Goal: Information Seeking & Learning: Learn about a topic

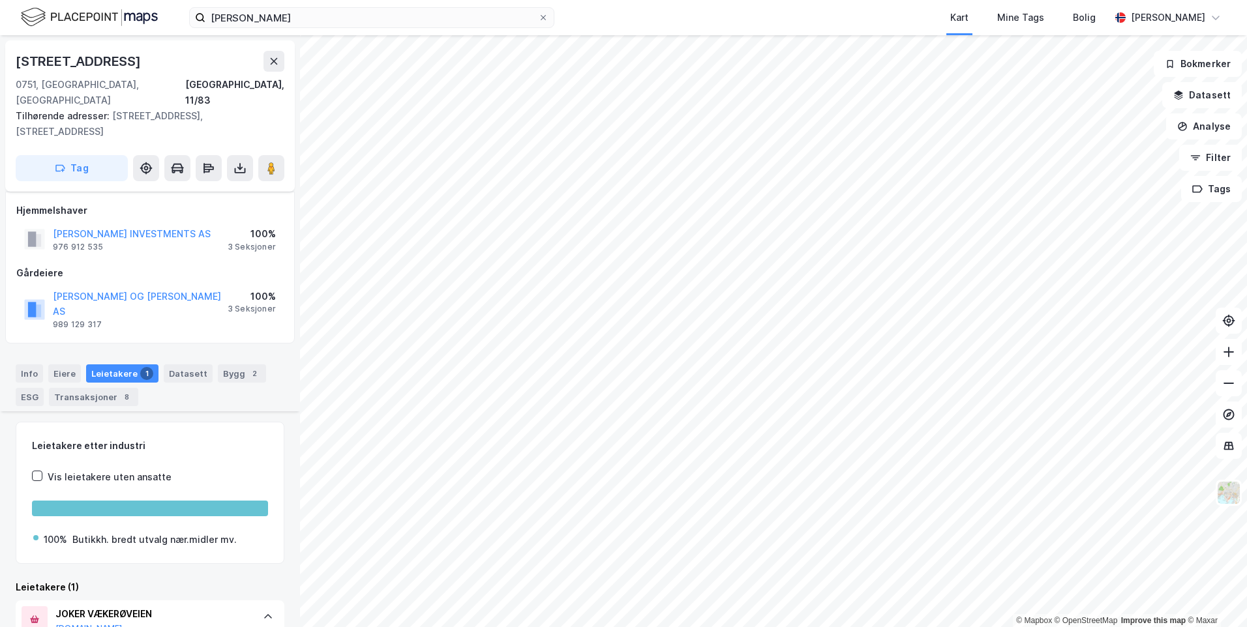
scroll to position [301, 0]
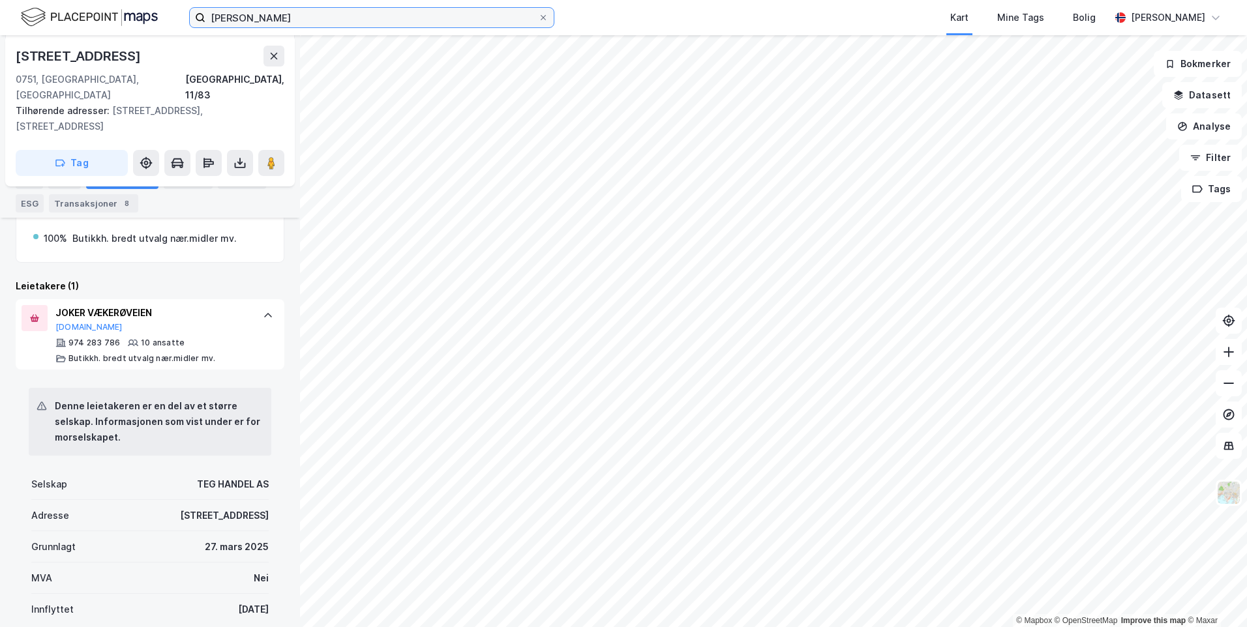
click at [241, 25] on input "[PERSON_NAME]" at bounding box center [371, 18] width 333 height 20
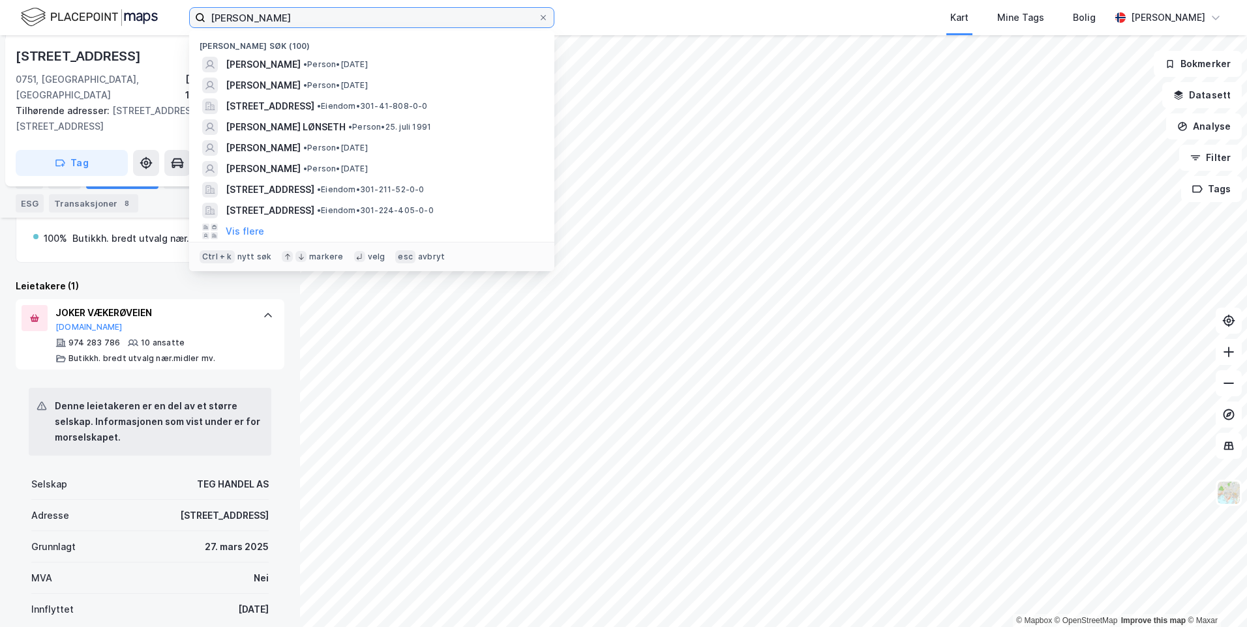
click at [241, 25] on input "[PERSON_NAME]" at bounding box center [371, 18] width 333 height 20
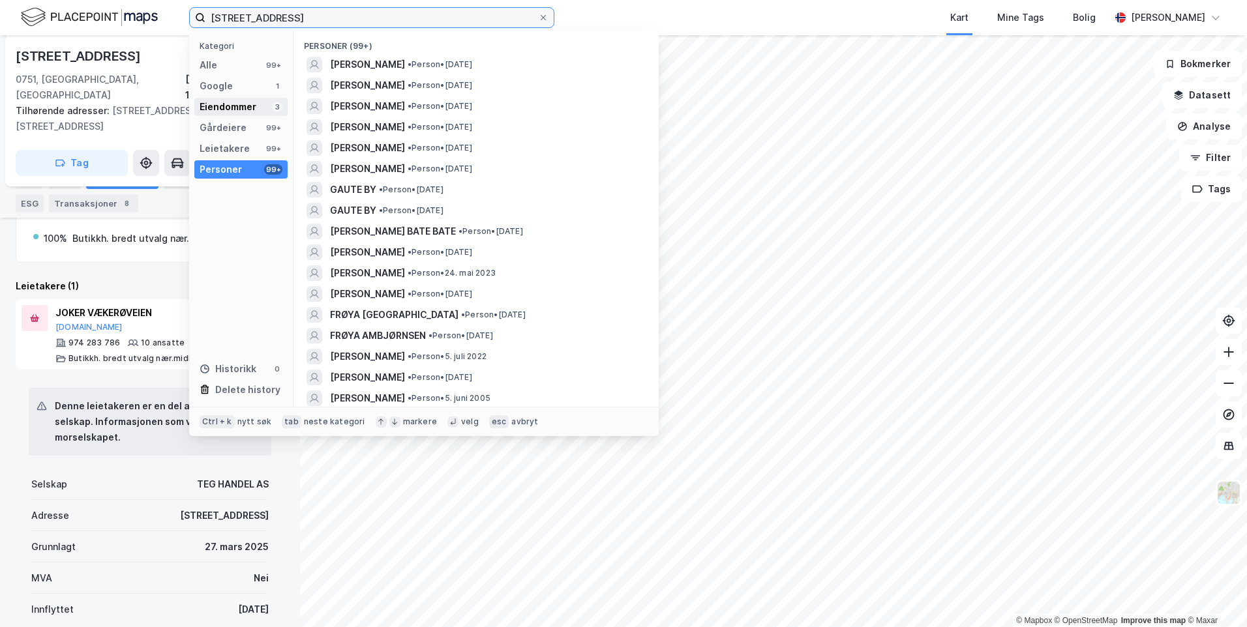
type input "[STREET_ADDRESS]"
click at [220, 109] on div "Eiendommer" at bounding box center [228, 107] width 57 height 16
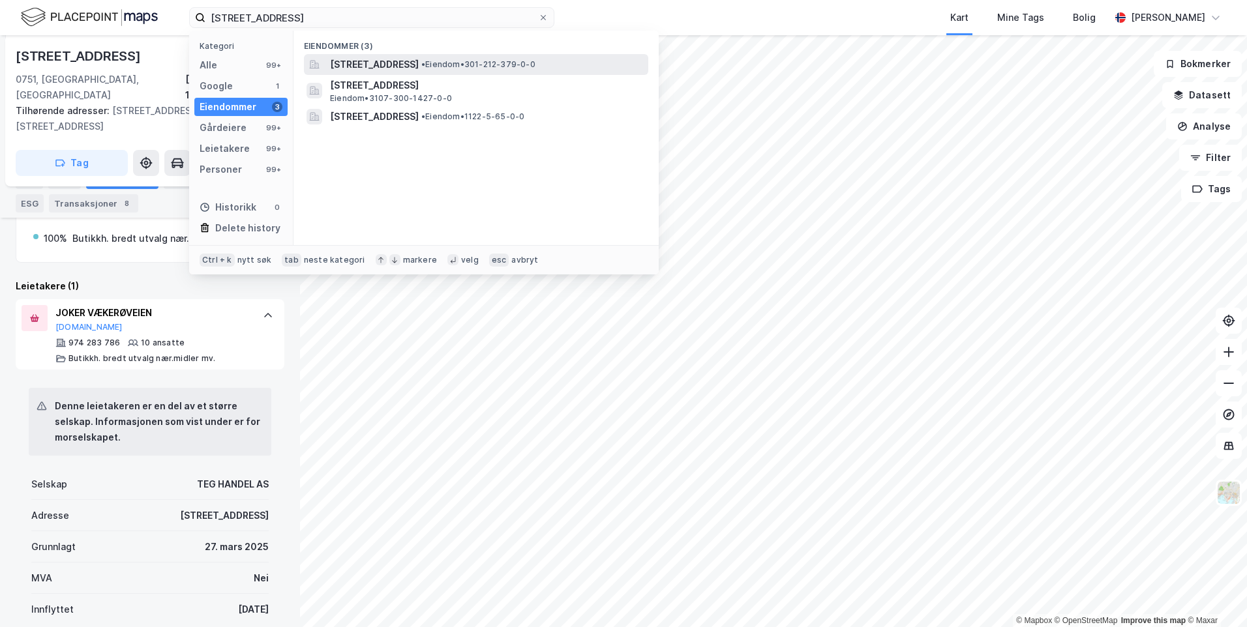
click at [367, 63] on span "[STREET_ADDRESS]" at bounding box center [374, 65] width 89 height 16
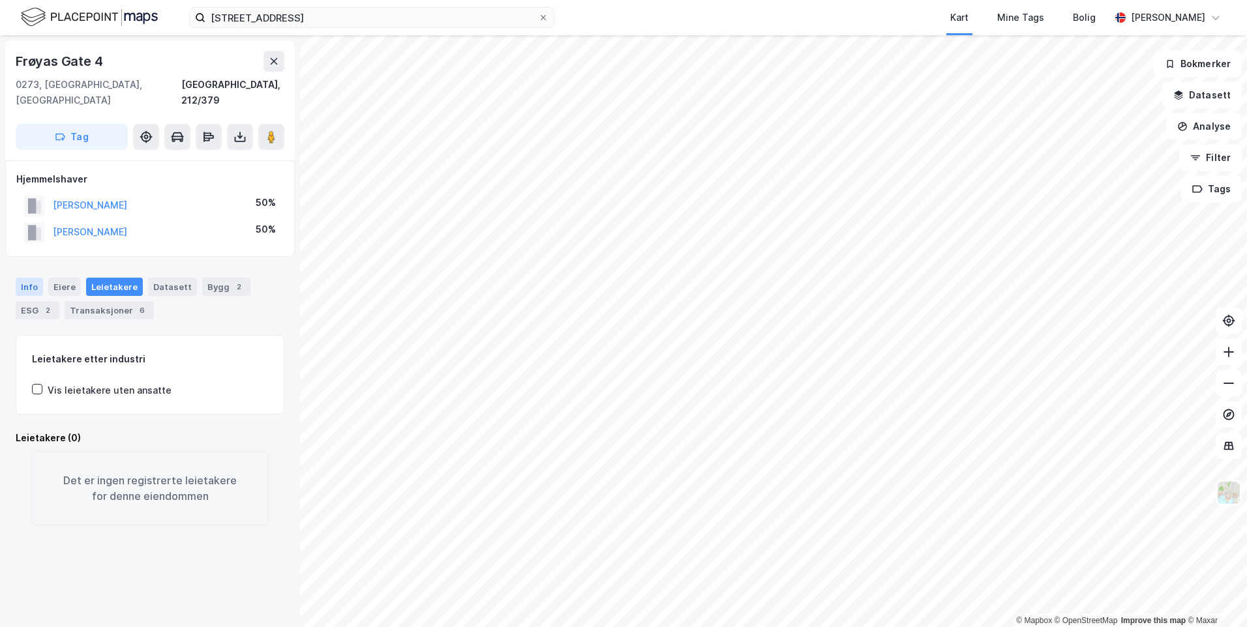
click at [33, 278] on div "Info" at bounding box center [29, 287] width 27 height 18
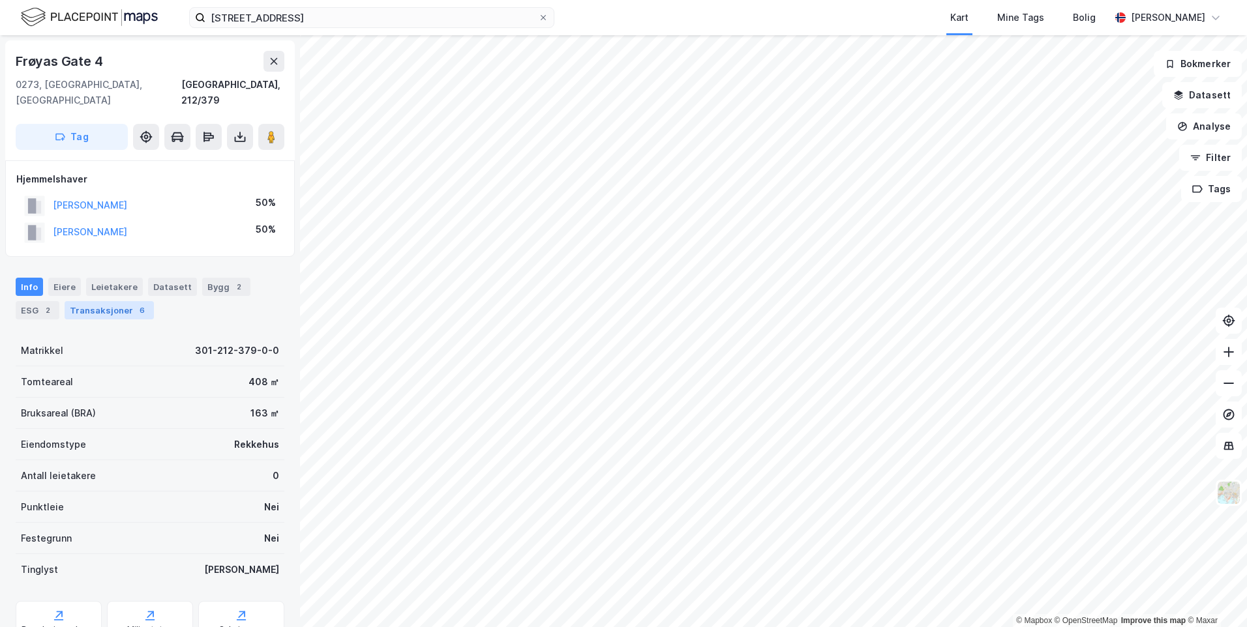
click at [90, 301] on div "Transaksjoner 6" at bounding box center [109, 310] width 89 height 18
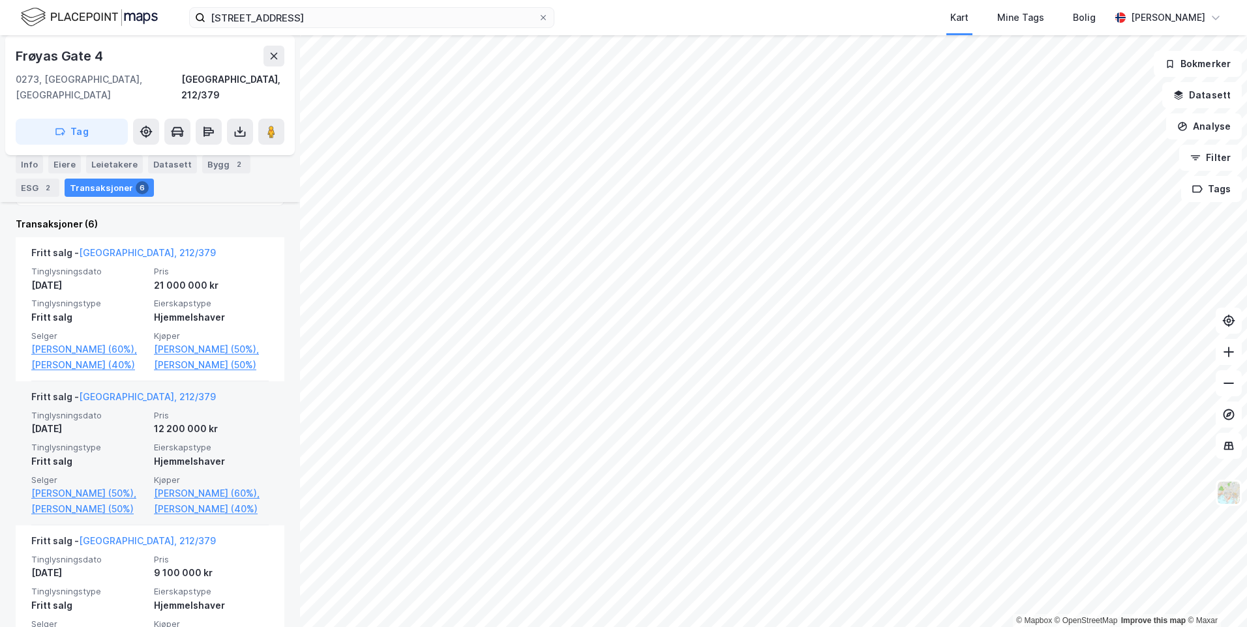
scroll to position [391, 0]
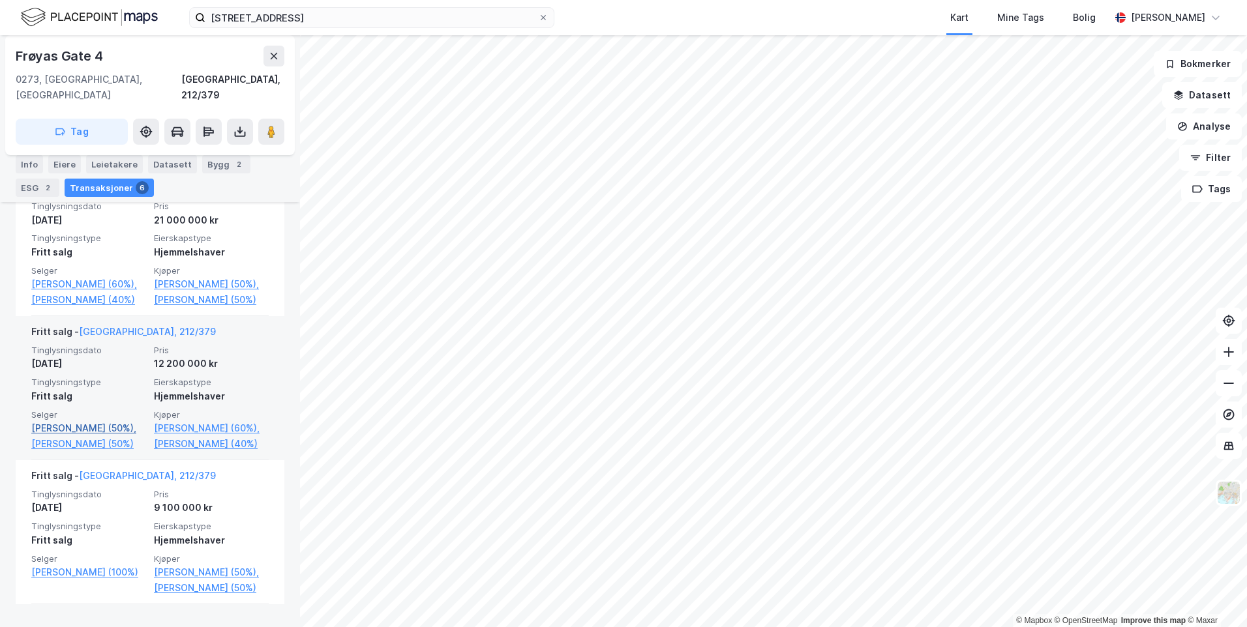
click at [89, 436] on link "[PERSON_NAME] (50%)," at bounding box center [88, 429] width 115 height 16
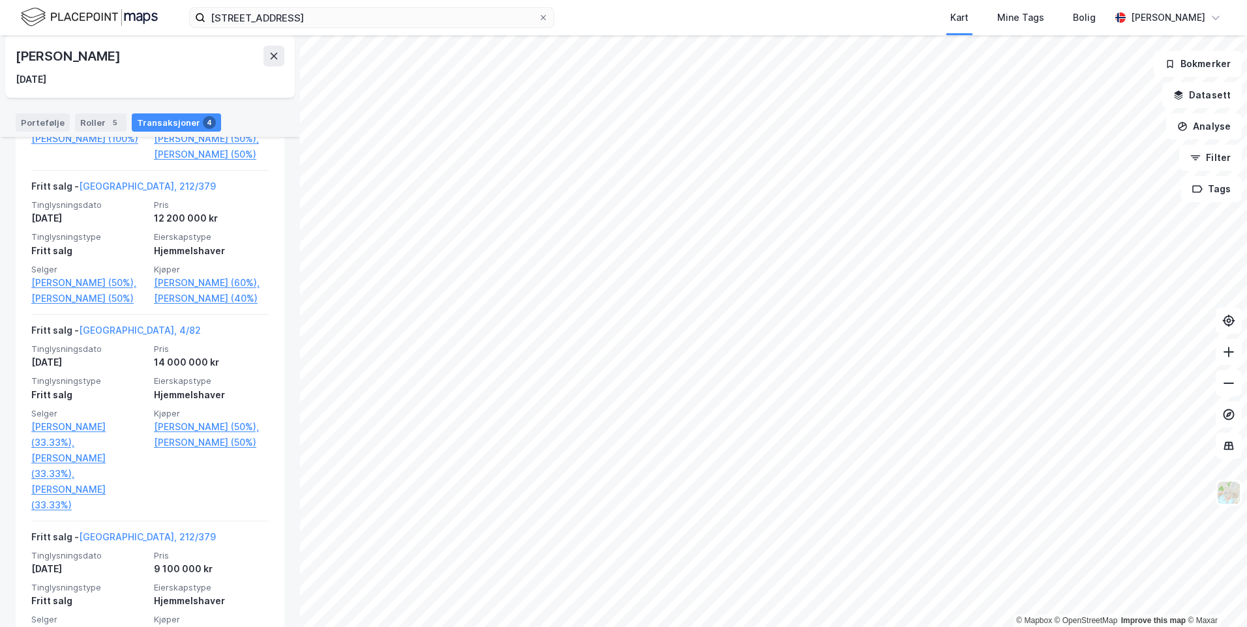
scroll to position [456, 0]
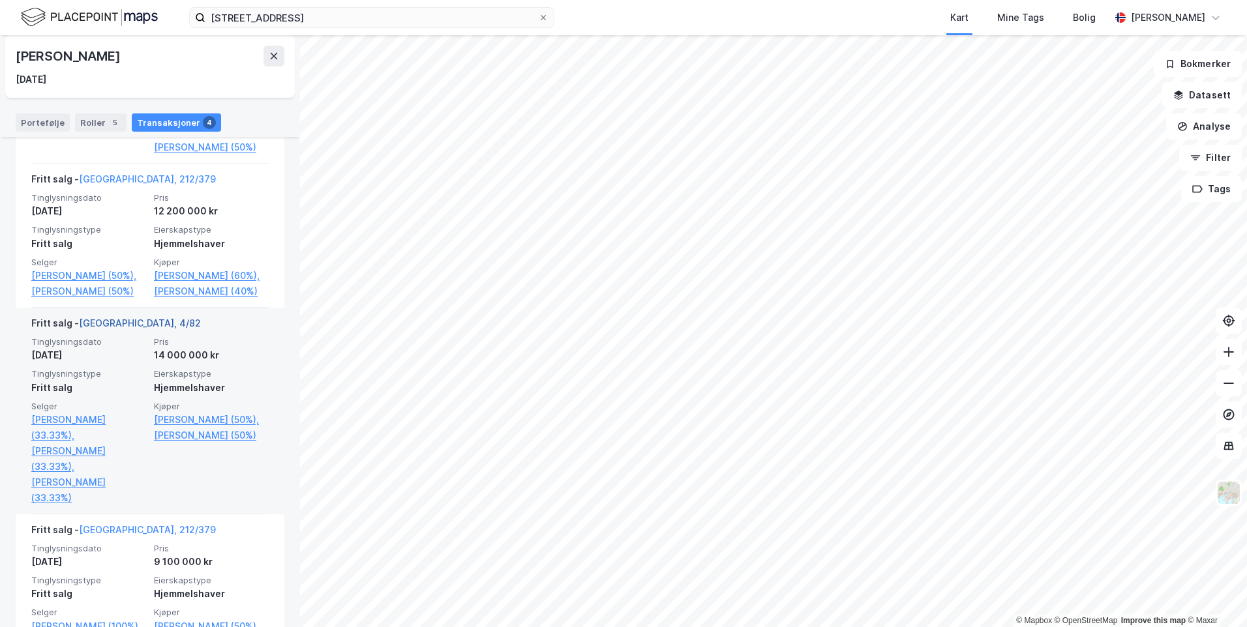
click at [104, 329] on link "[GEOGRAPHIC_DATA], 4/82" at bounding box center [140, 323] width 122 height 11
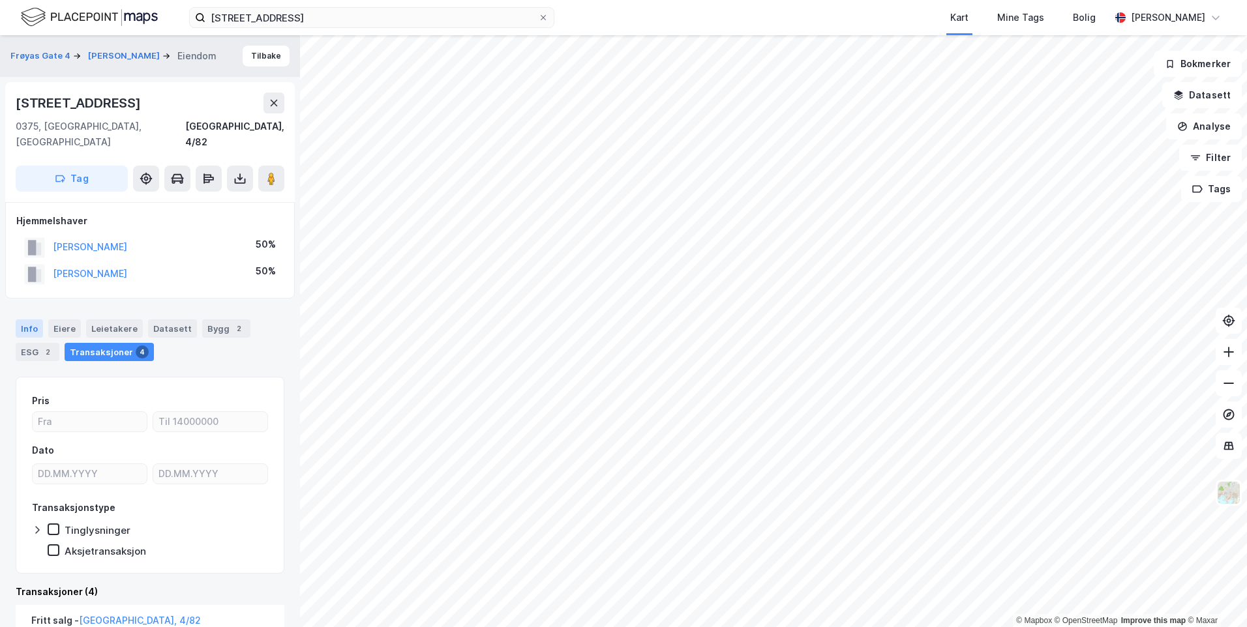
click at [22, 319] on div "Info" at bounding box center [29, 328] width 27 height 18
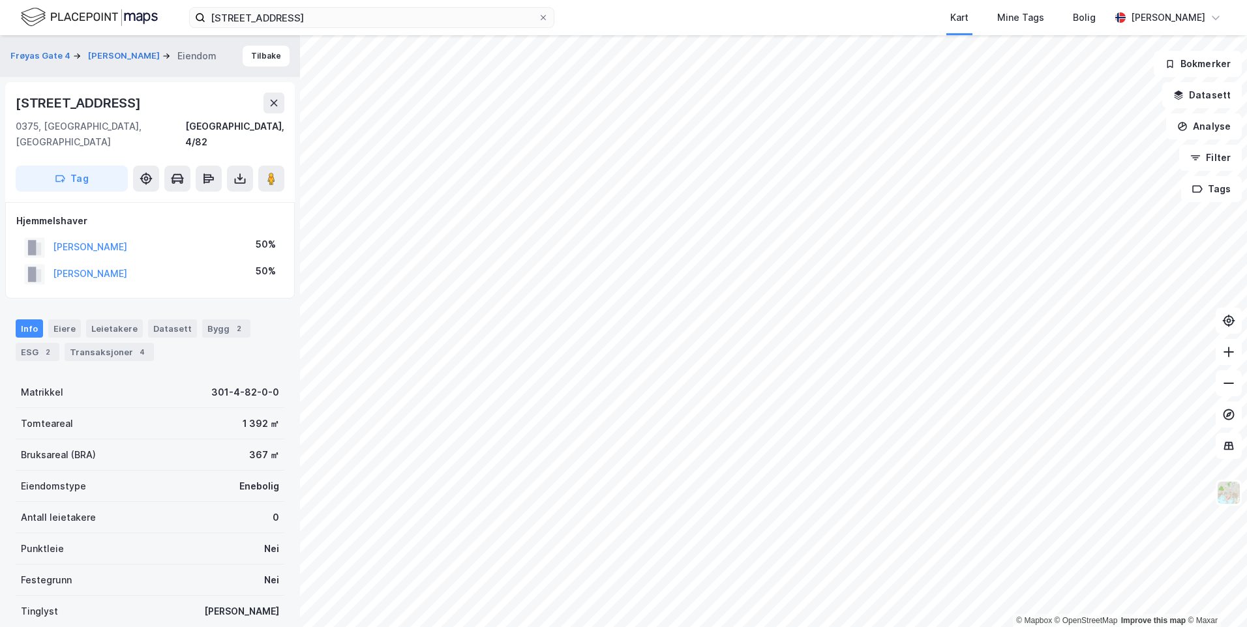
click at [259, 112] on div "[STREET_ADDRESS]" at bounding box center [150, 103] width 269 height 21
click at [267, 110] on button at bounding box center [273, 103] width 21 height 21
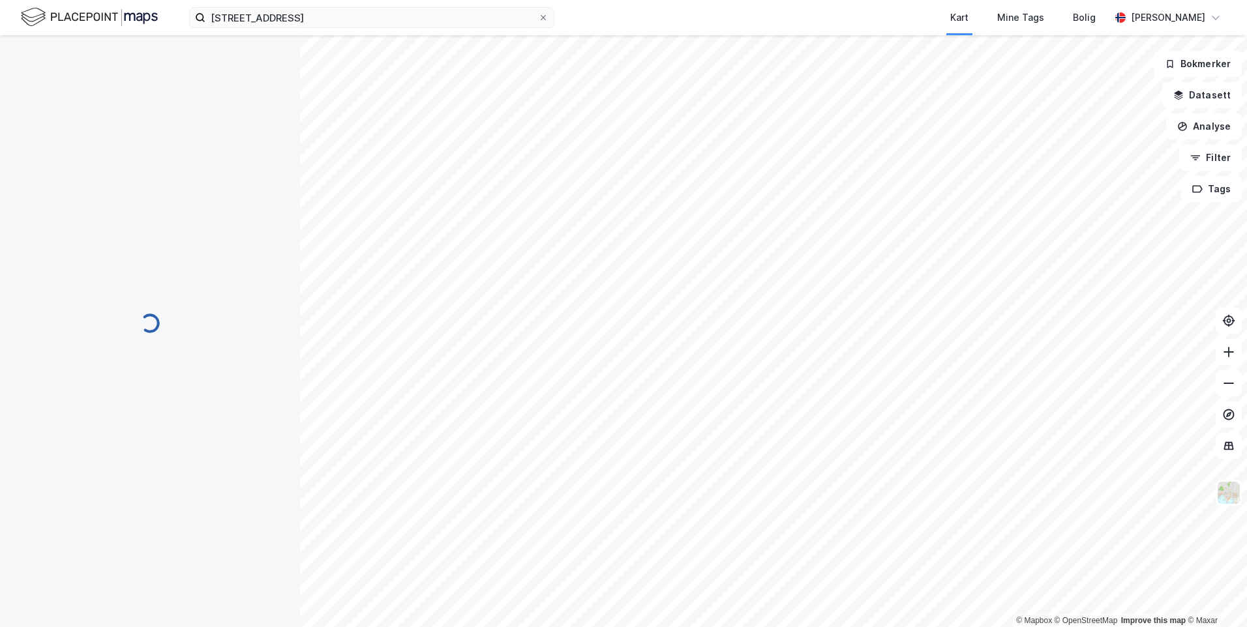
scroll to position [16, 0]
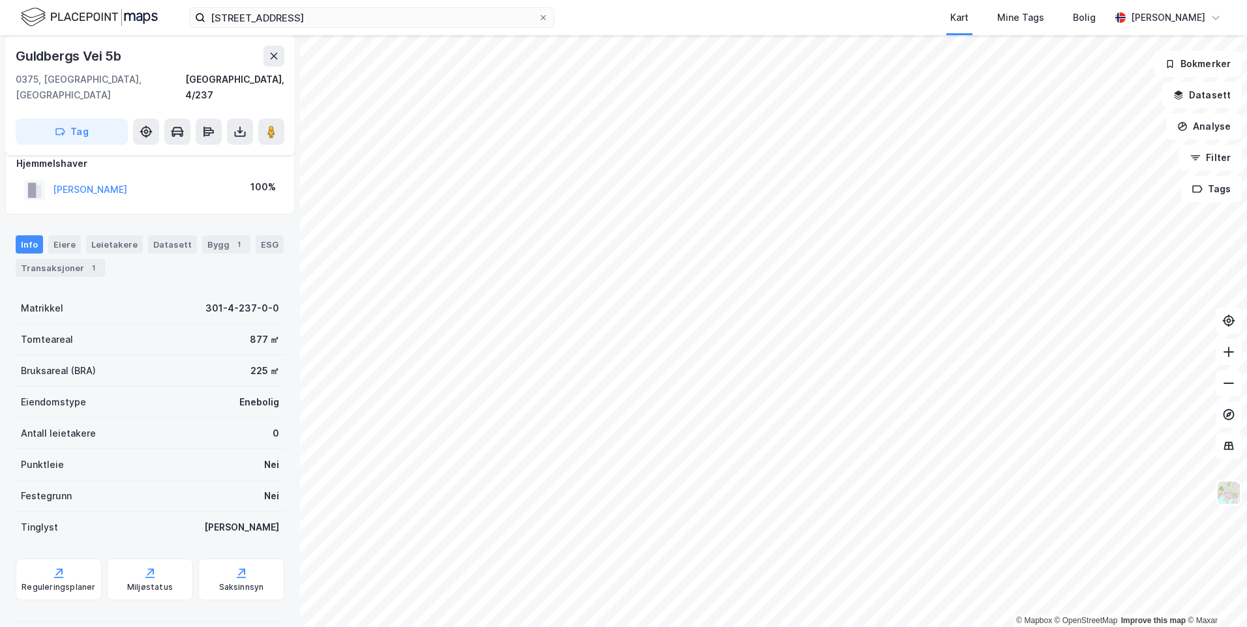
scroll to position [16, 0]
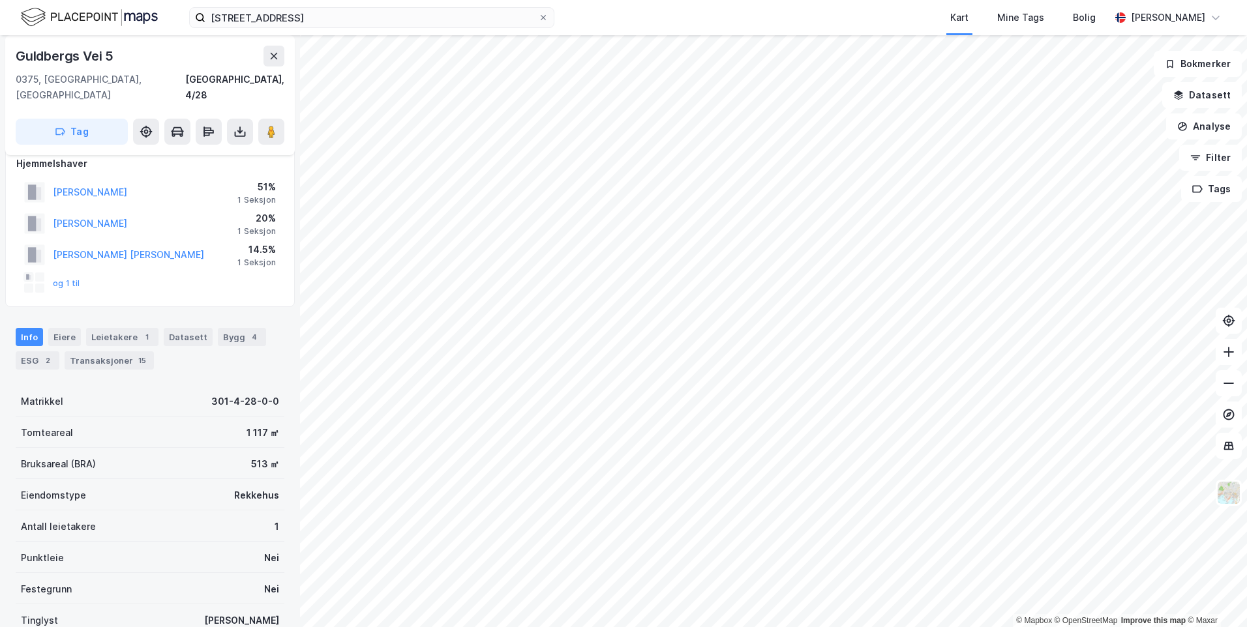
scroll to position [16, 0]
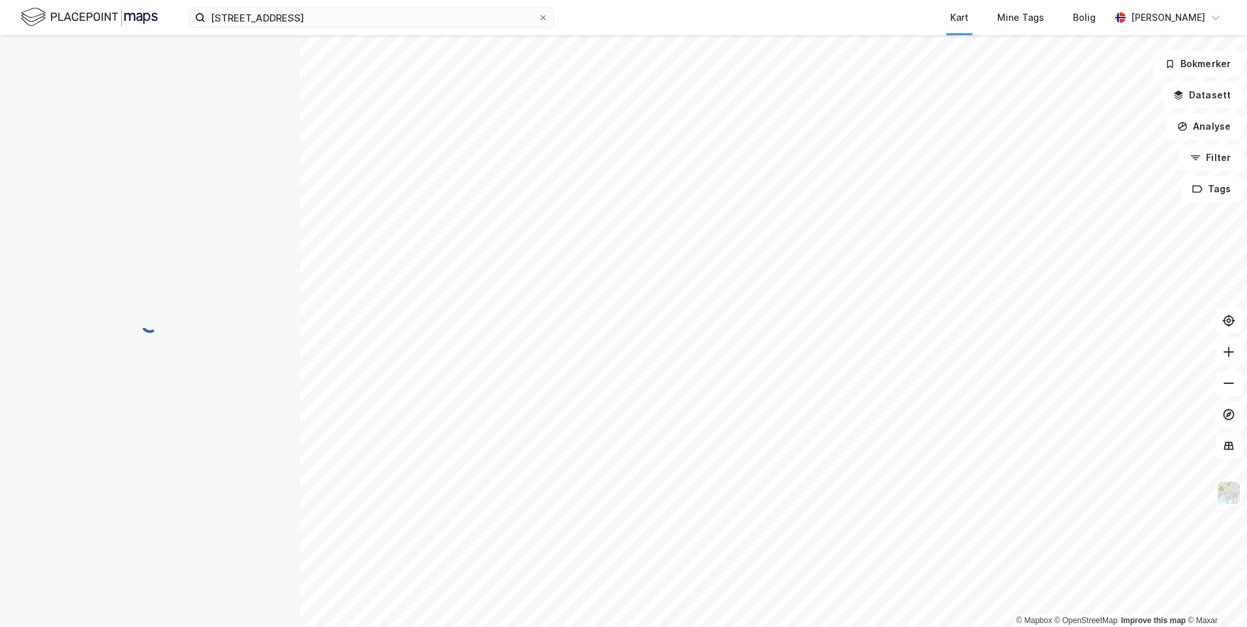
scroll to position [16, 0]
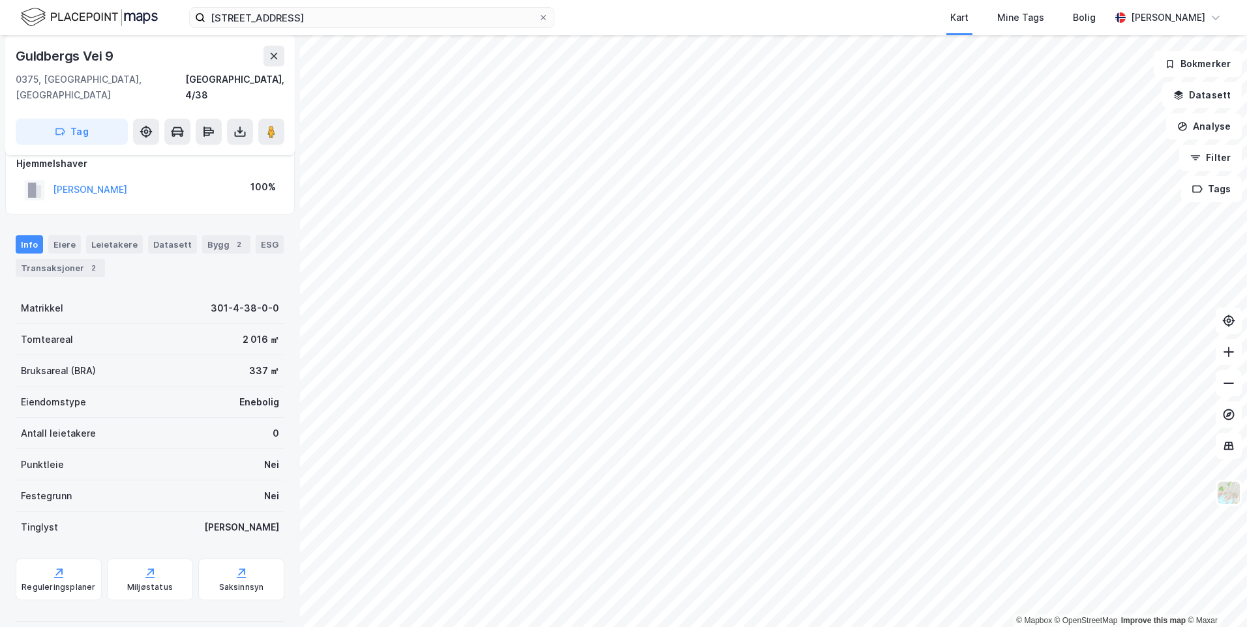
scroll to position [16, 0]
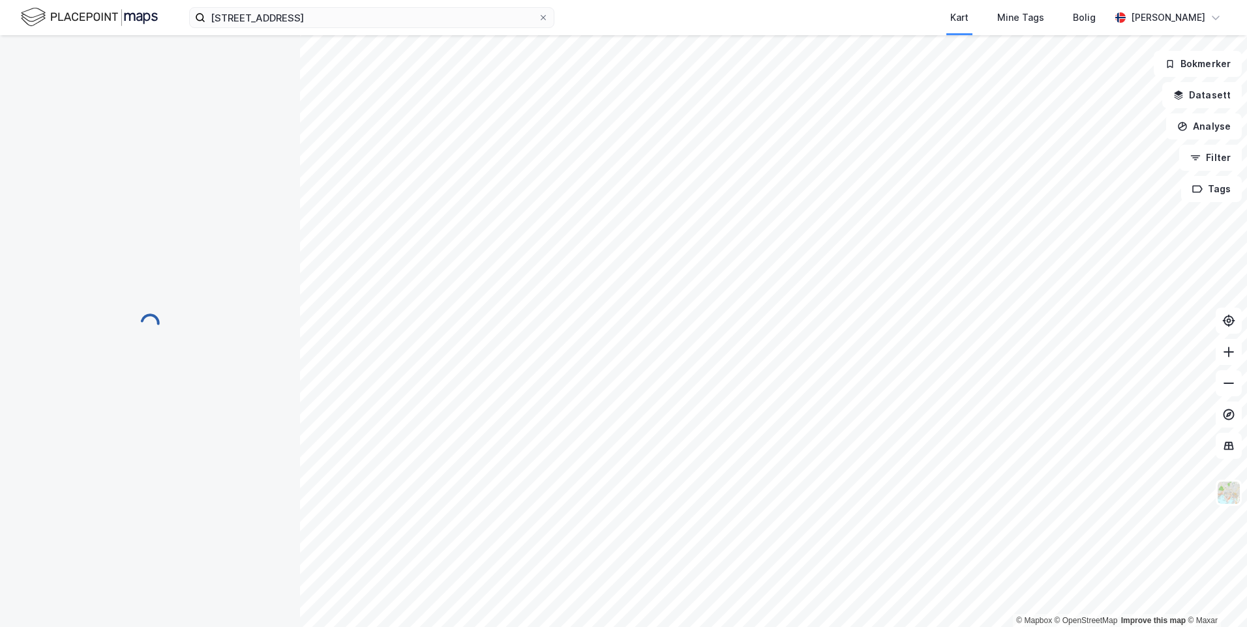
scroll to position [16, 0]
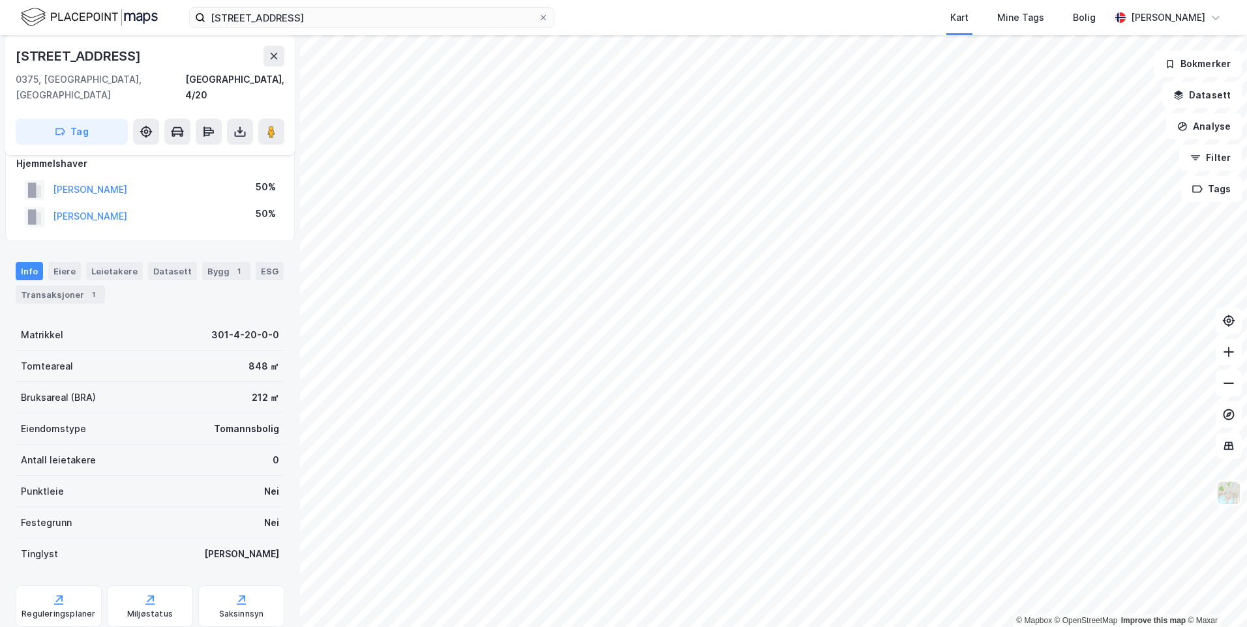
scroll to position [16, 0]
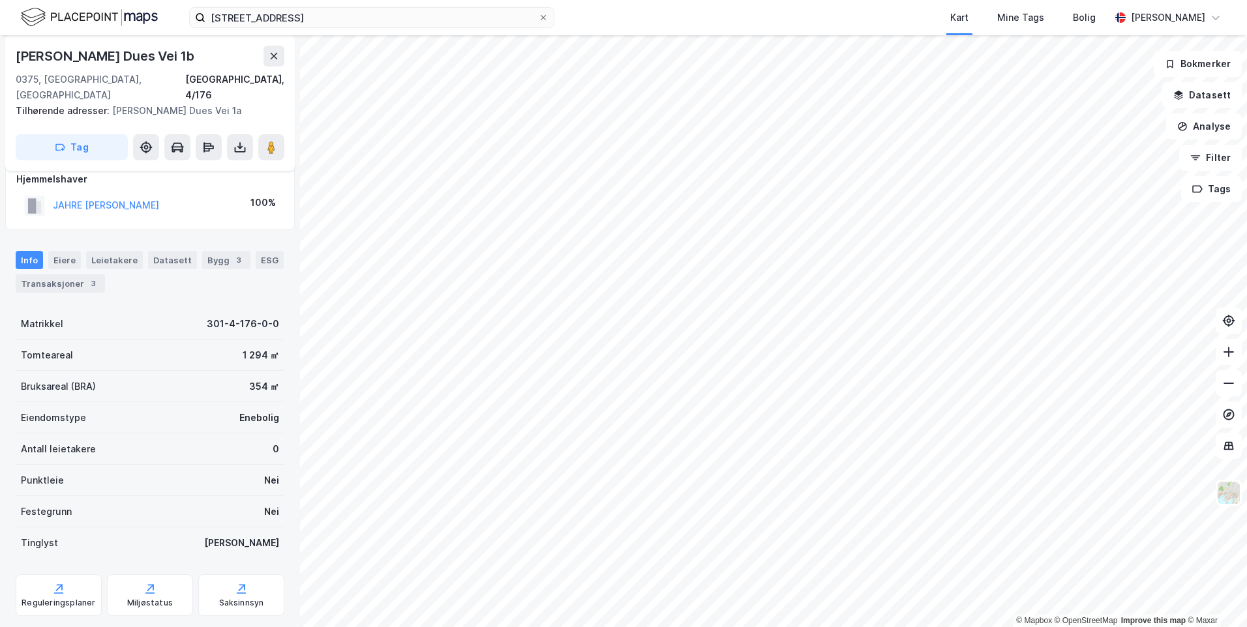
scroll to position [16, 0]
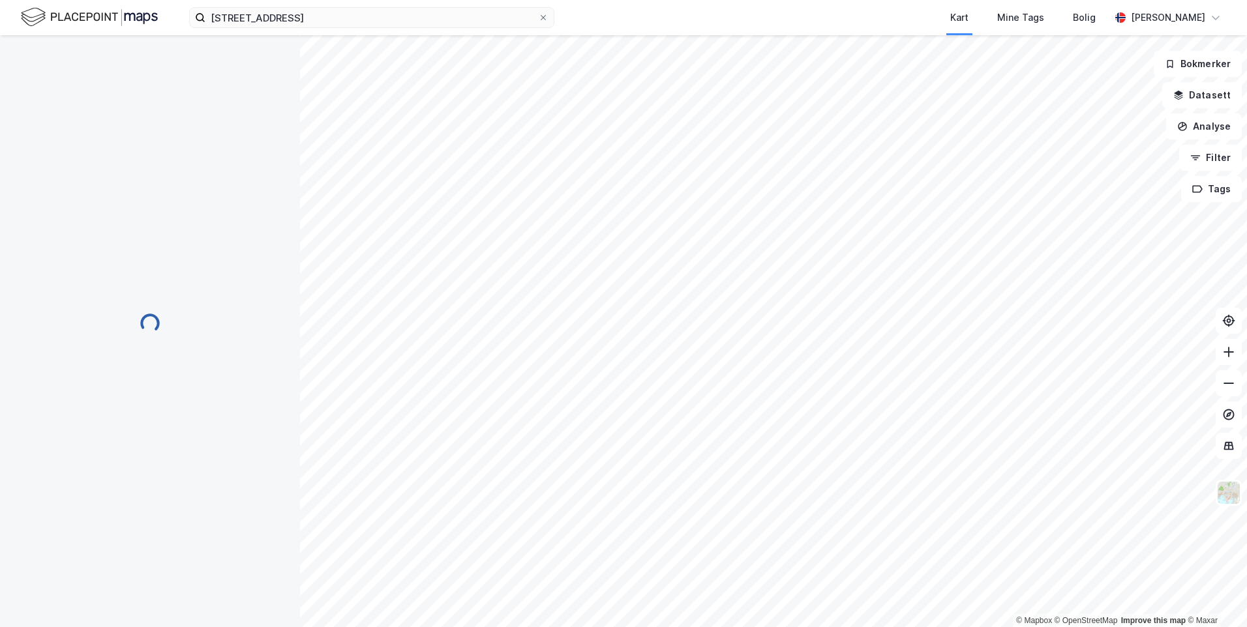
scroll to position [16, 0]
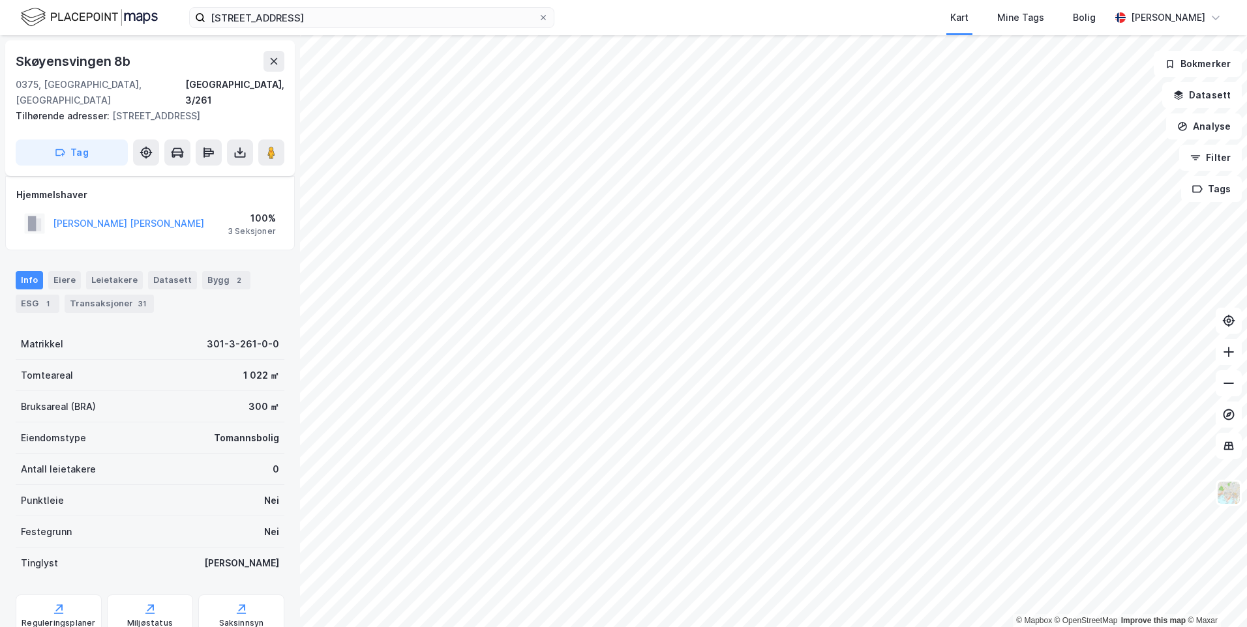
scroll to position [16, 0]
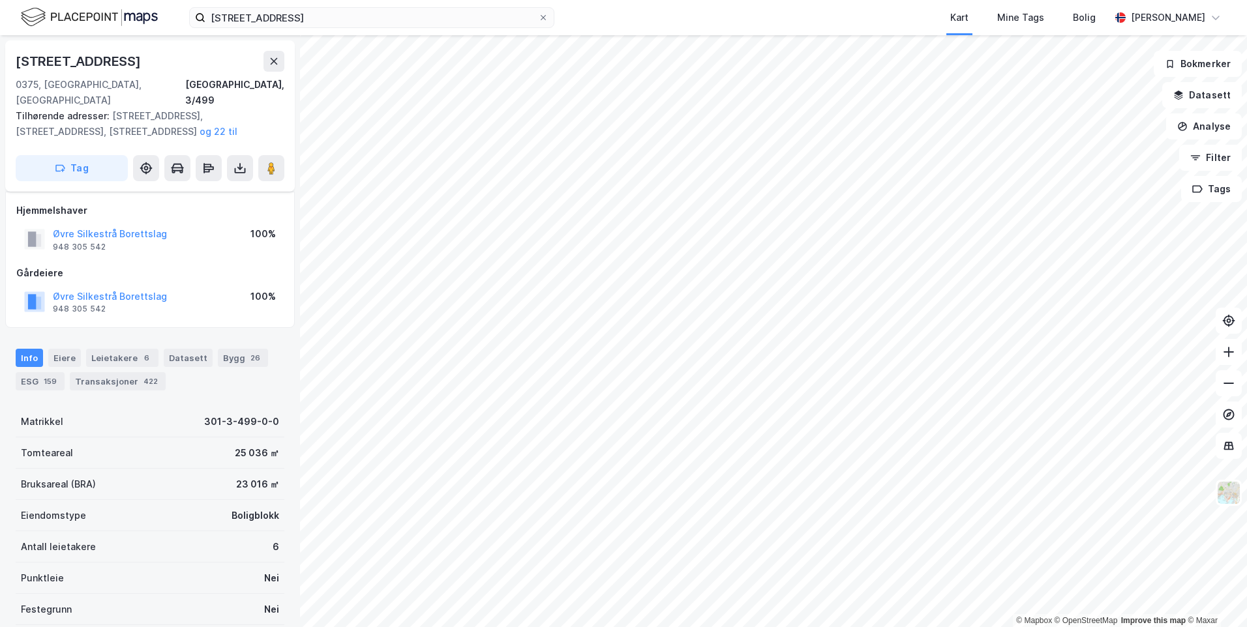
scroll to position [16, 0]
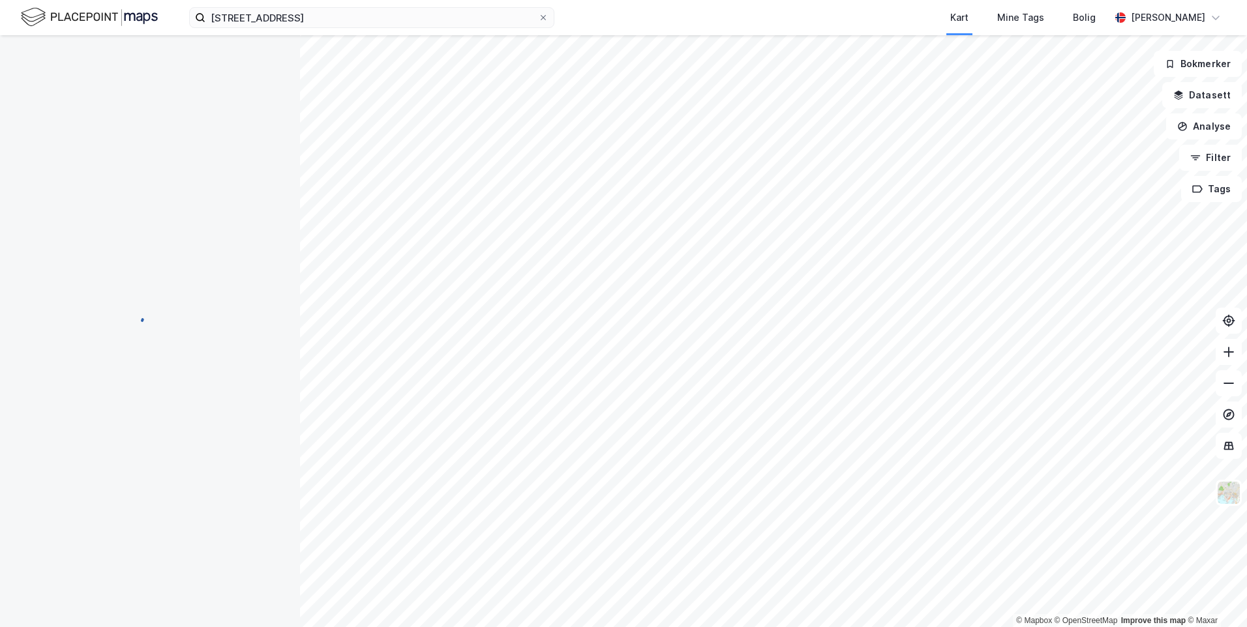
scroll to position [16, 0]
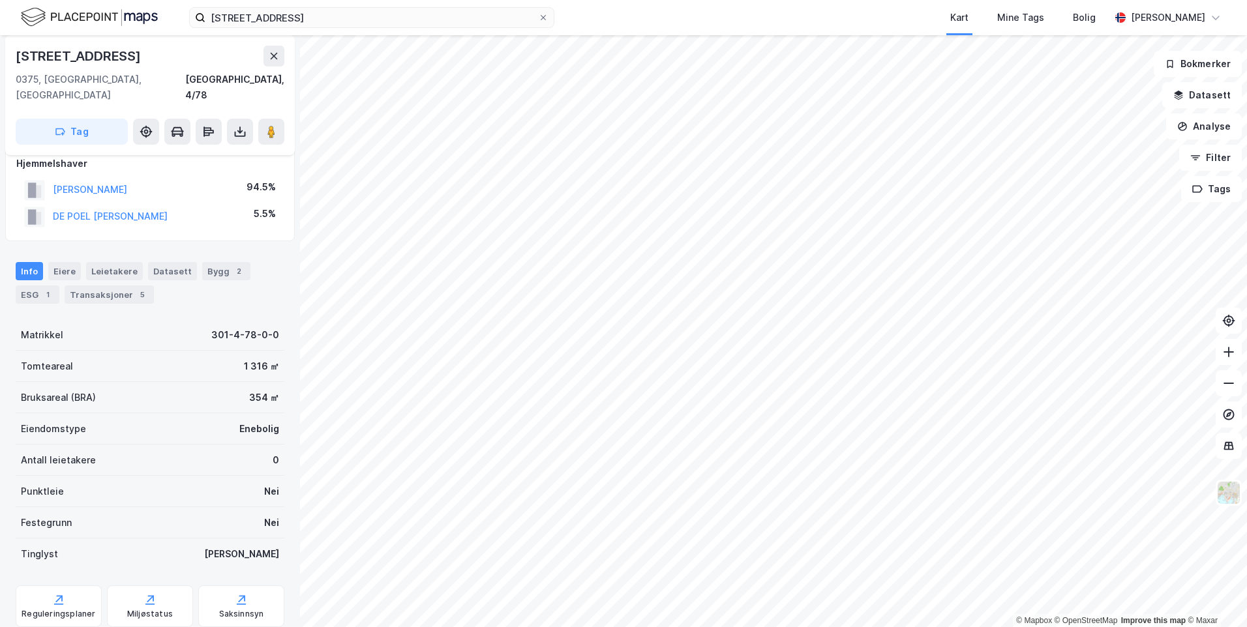
scroll to position [16, 0]
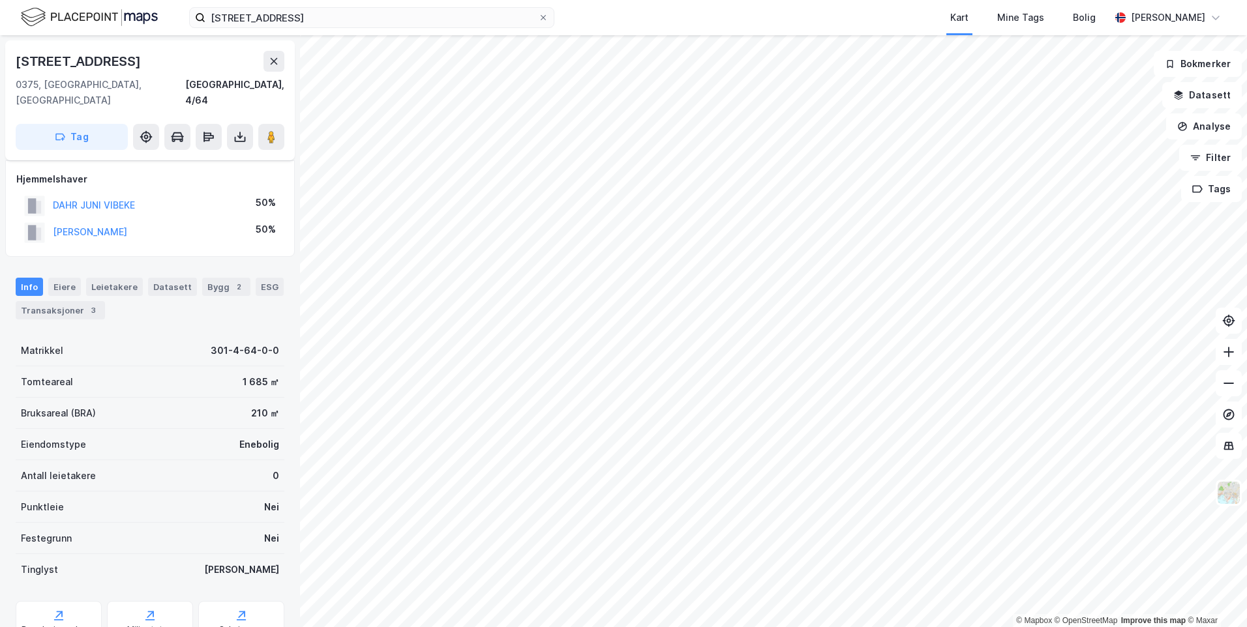
scroll to position [16, 0]
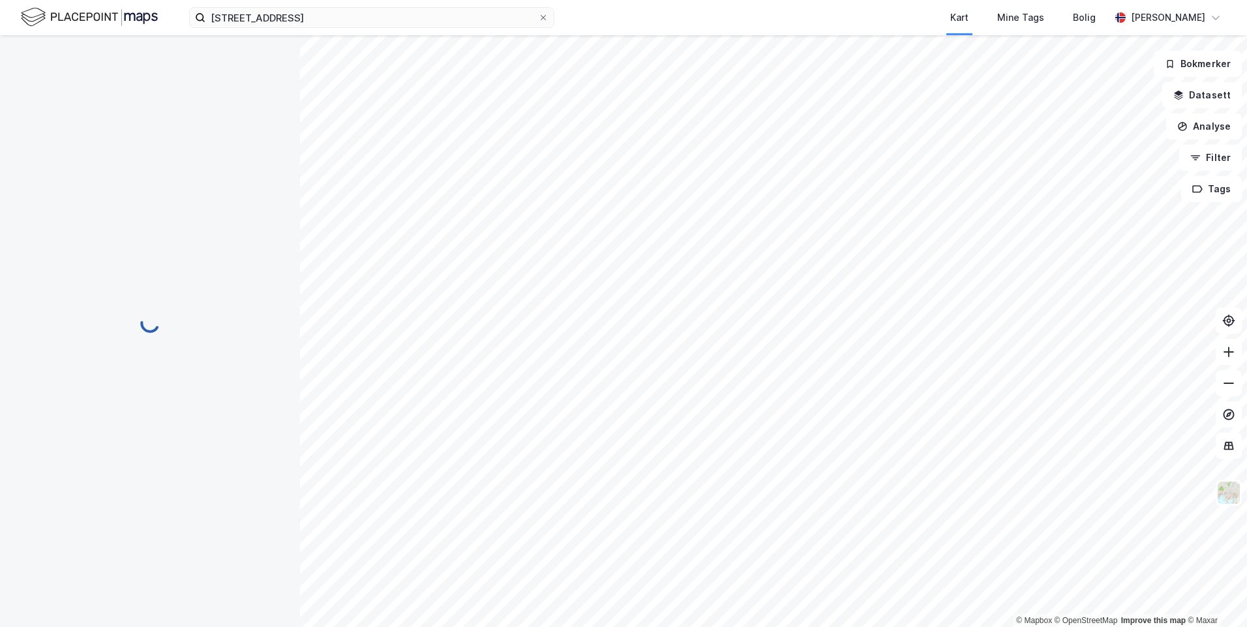
scroll to position [16, 0]
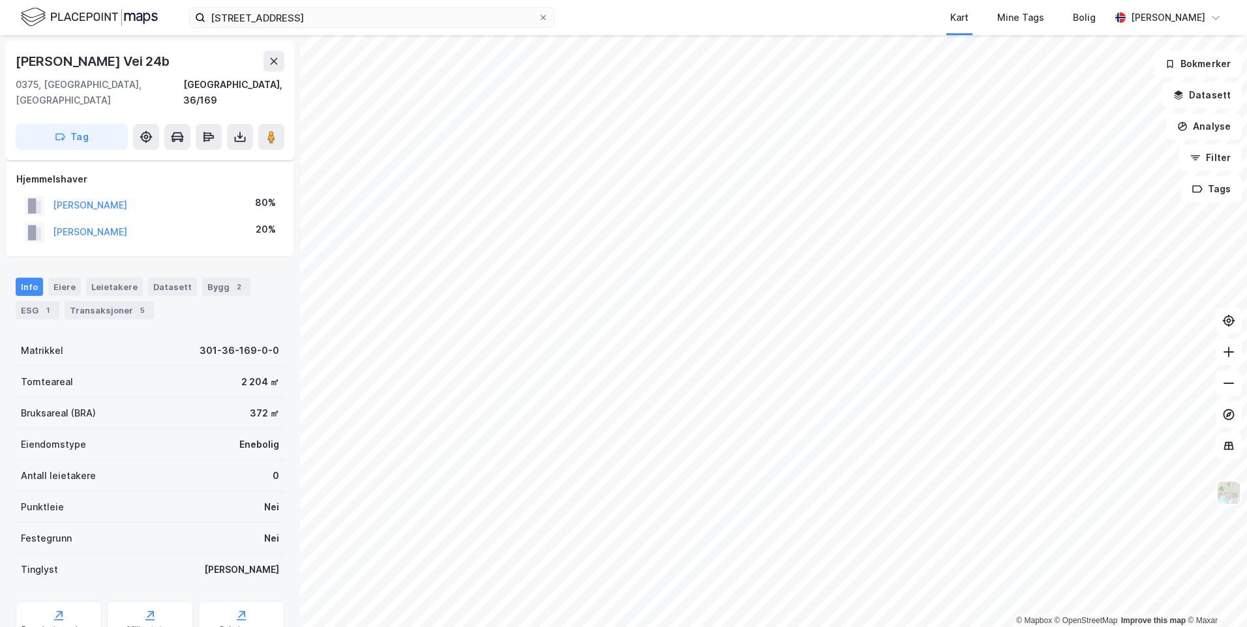
scroll to position [16, 0]
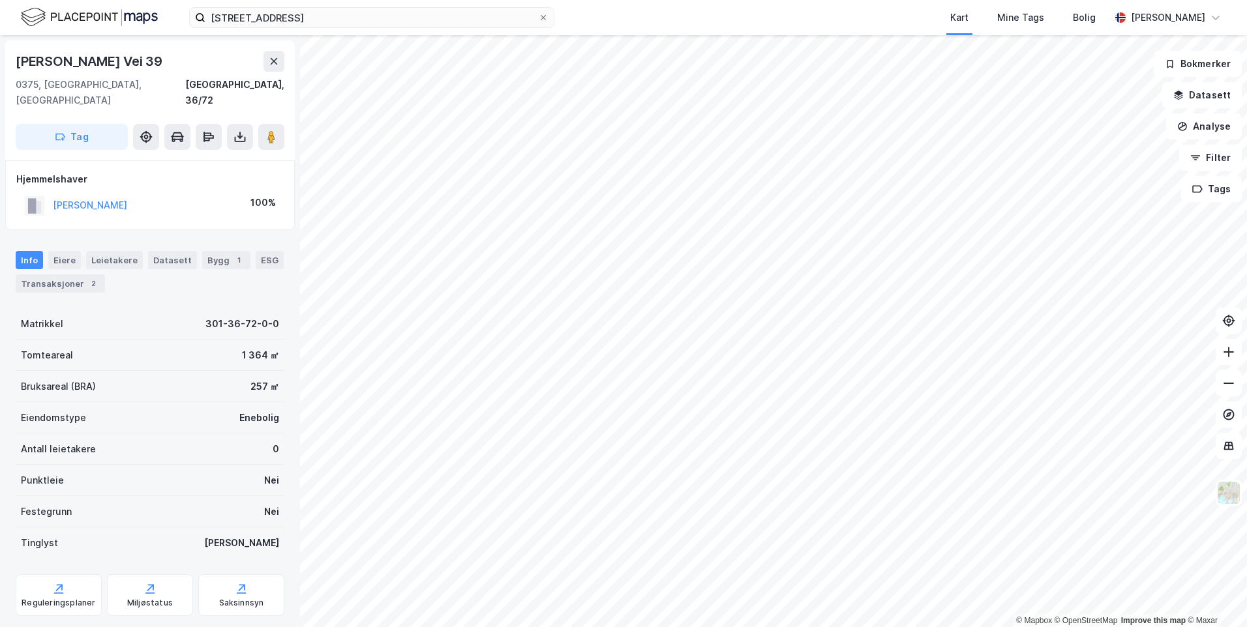
scroll to position [16, 0]
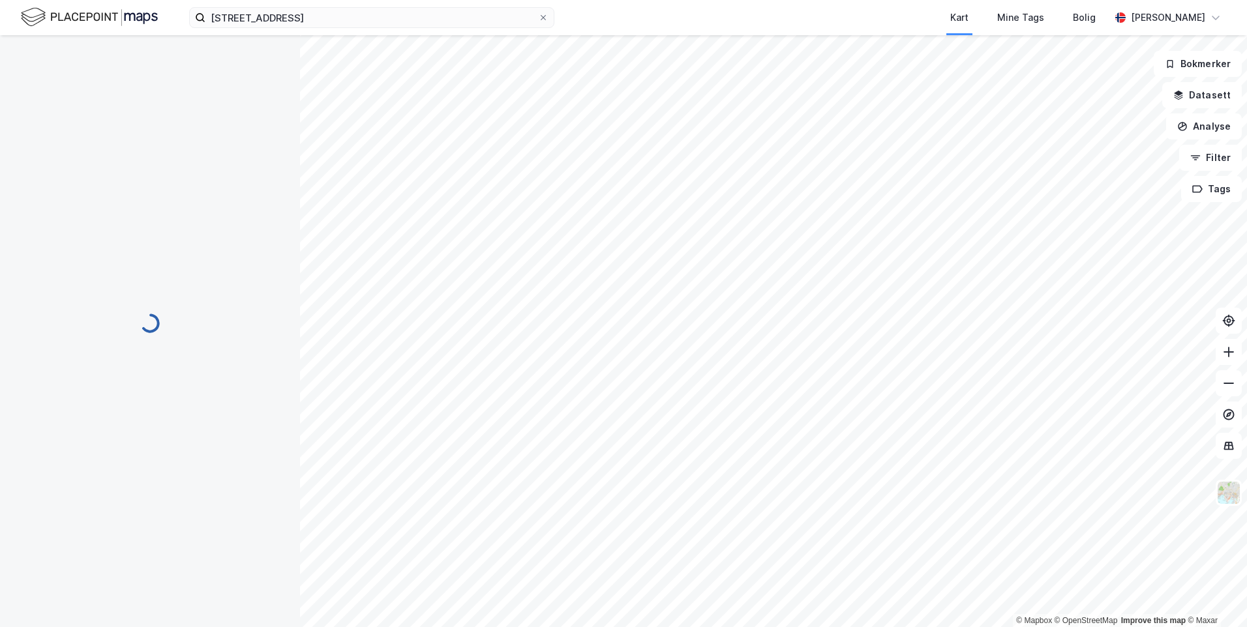
scroll to position [16, 0]
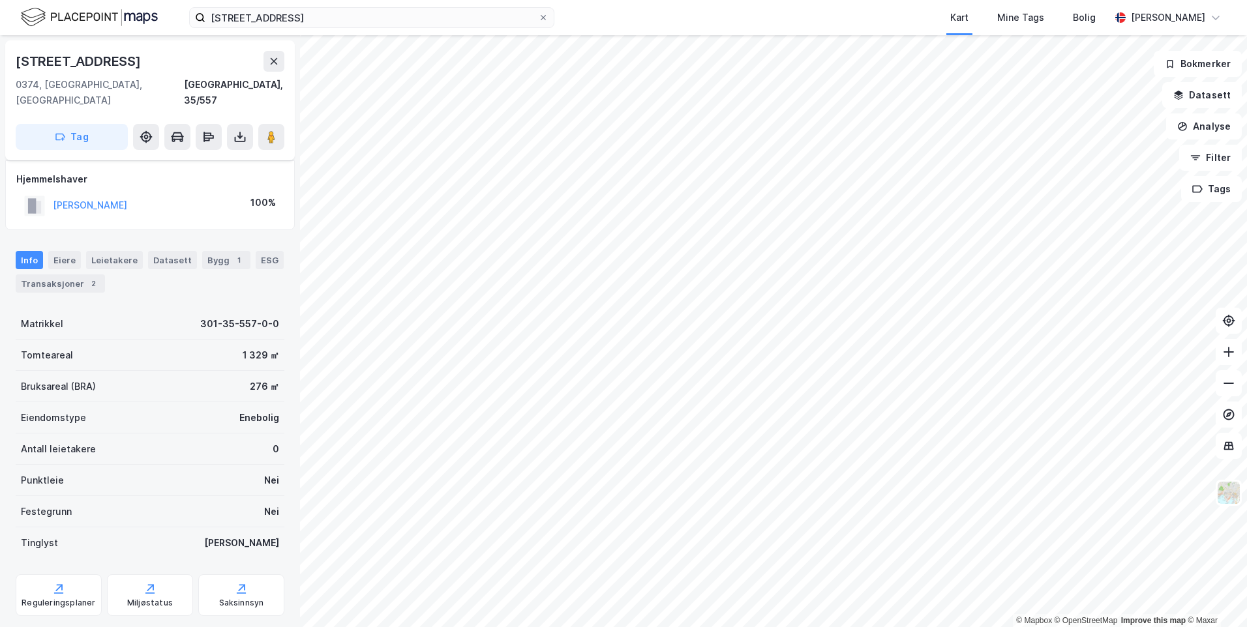
scroll to position [16, 0]
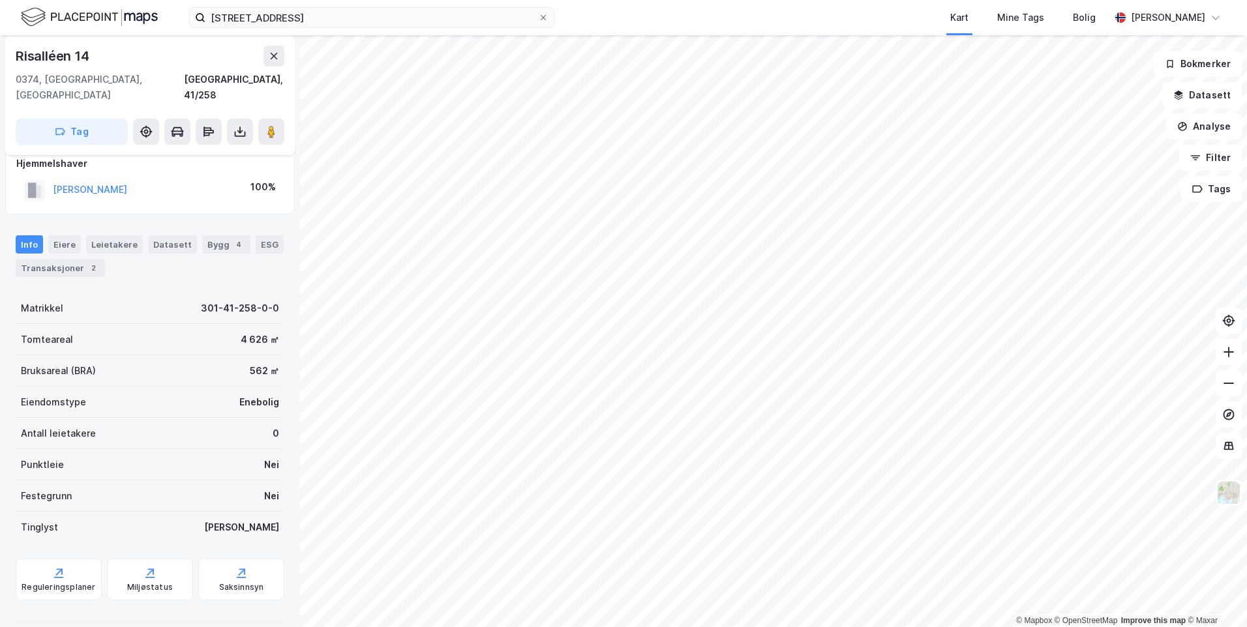
scroll to position [16, 0]
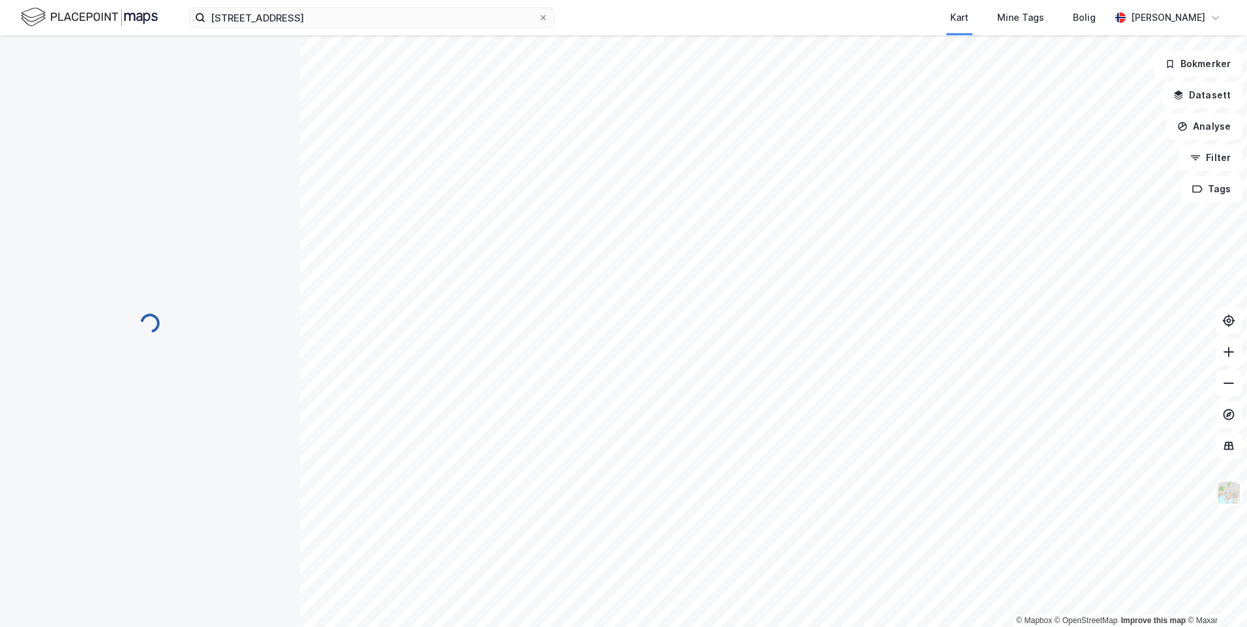
scroll to position [16, 0]
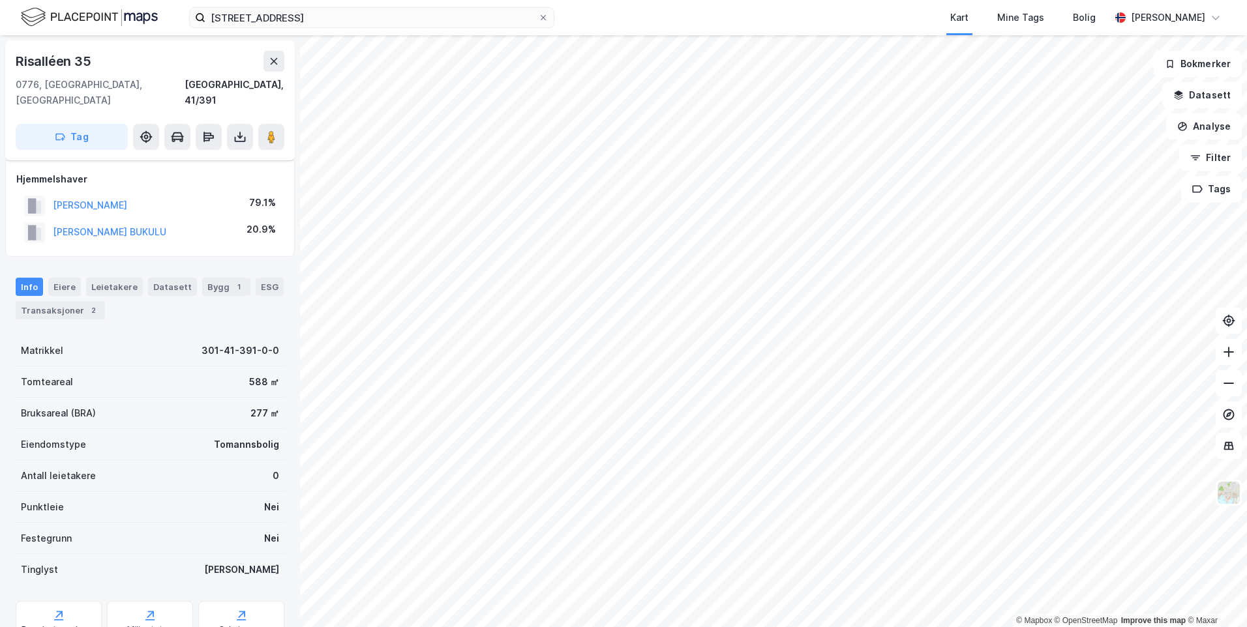
scroll to position [16, 0]
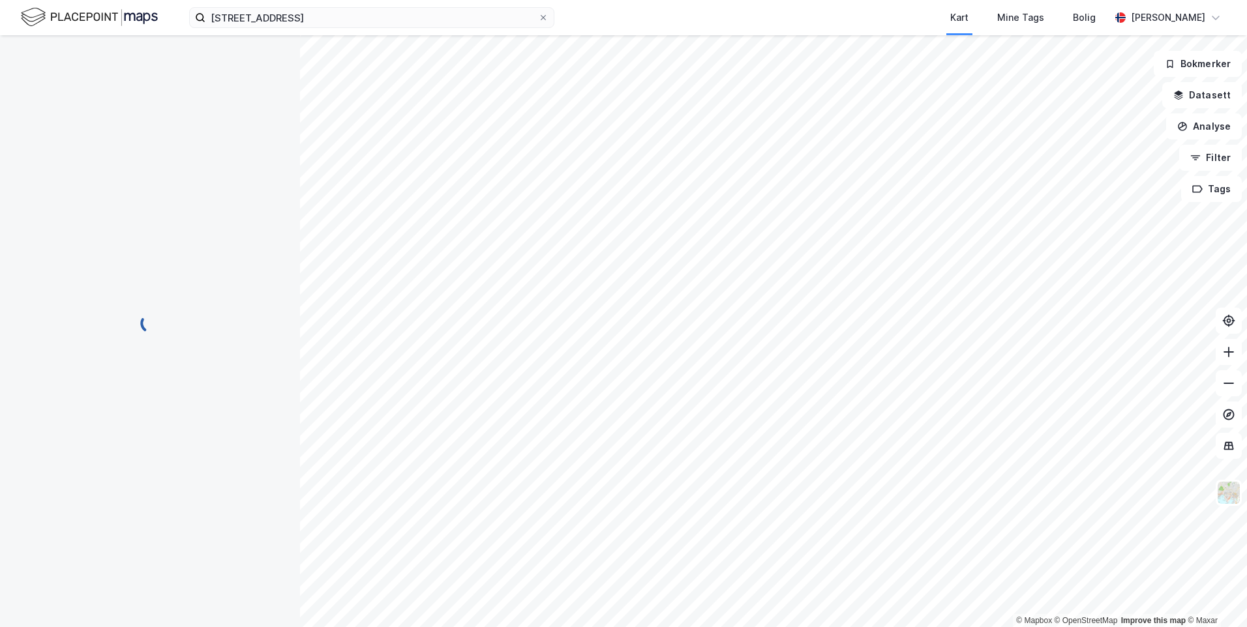
scroll to position [16, 0]
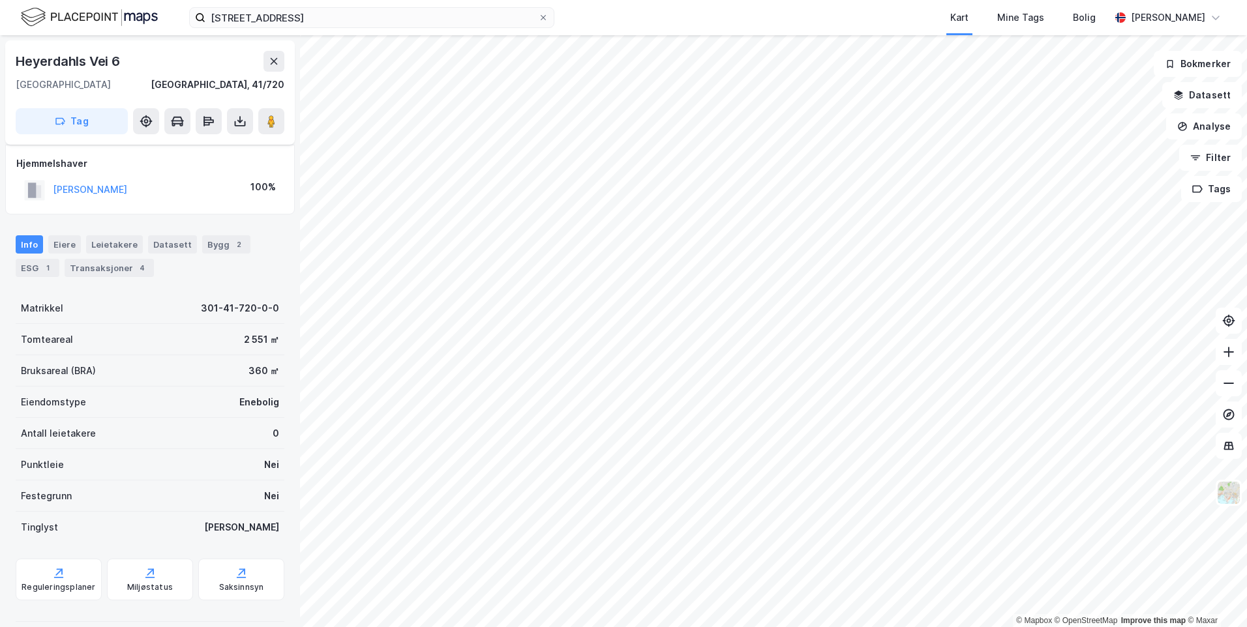
scroll to position [16, 0]
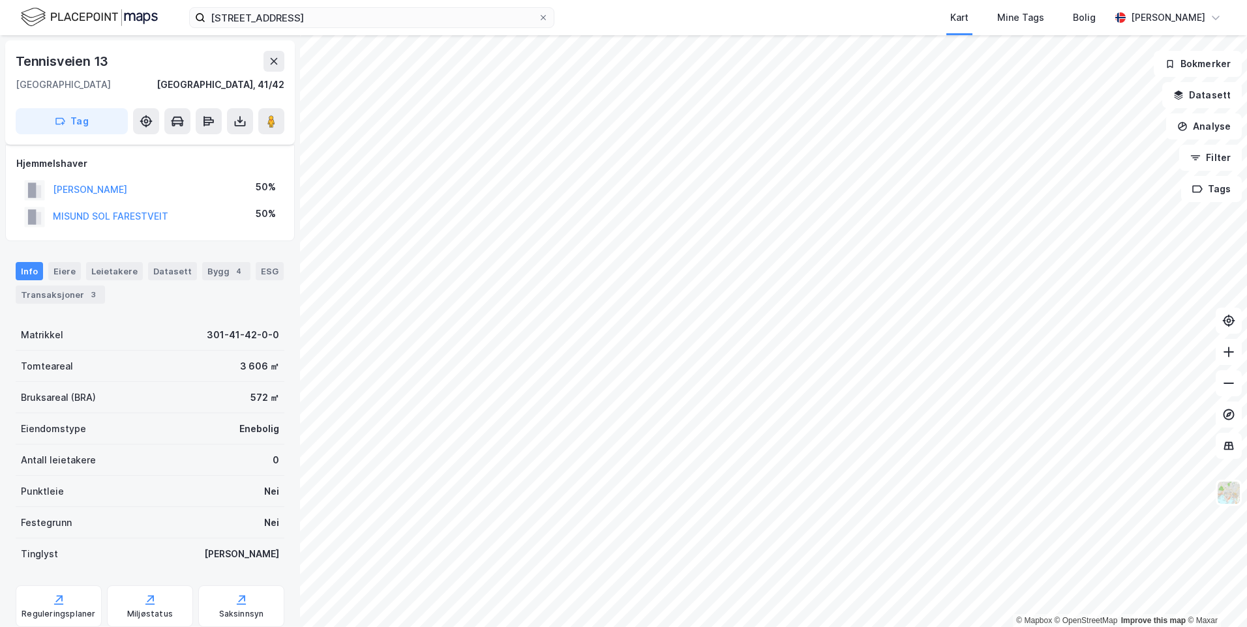
scroll to position [16, 0]
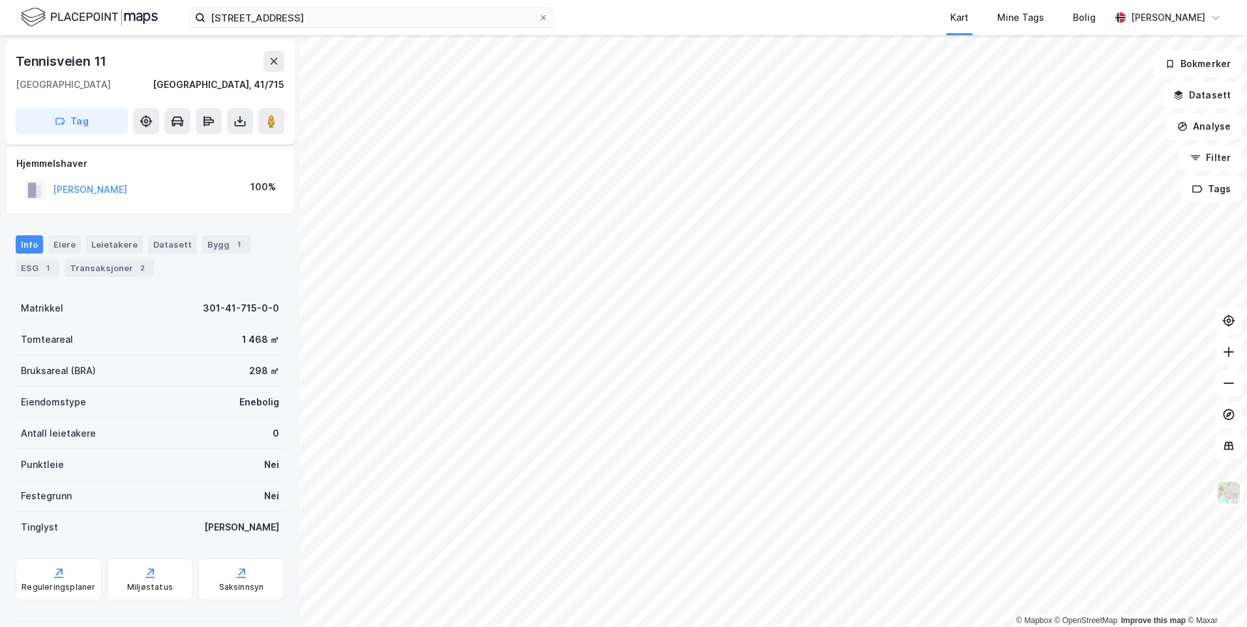
scroll to position [16, 0]
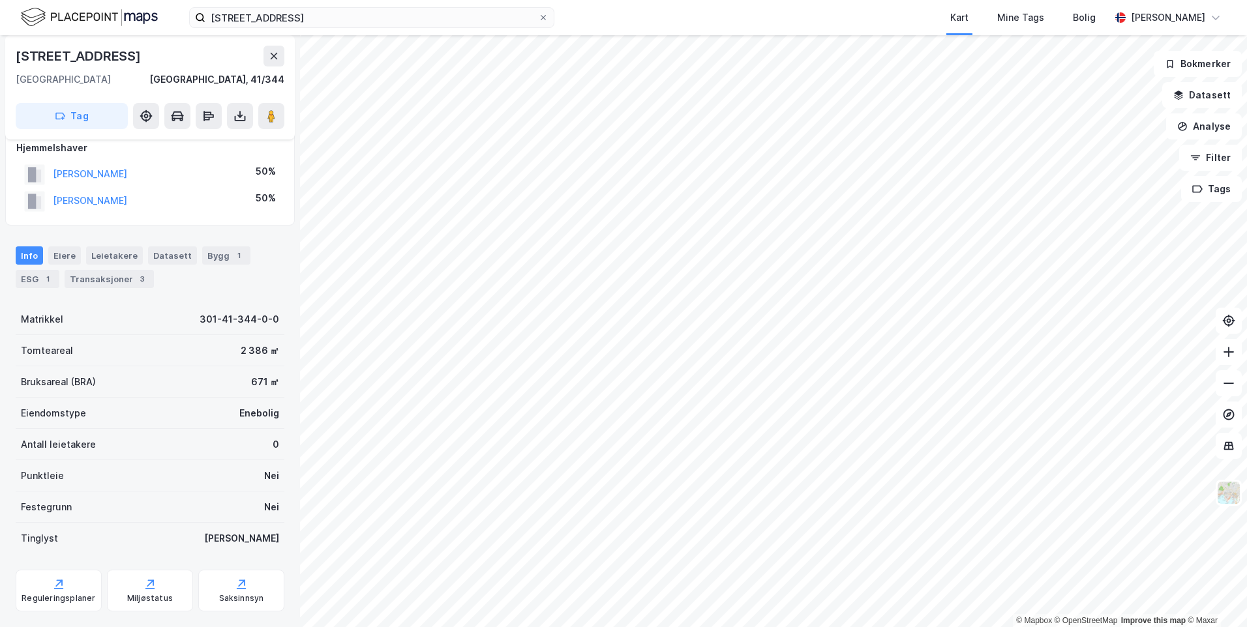
scroll to position [16, 0]
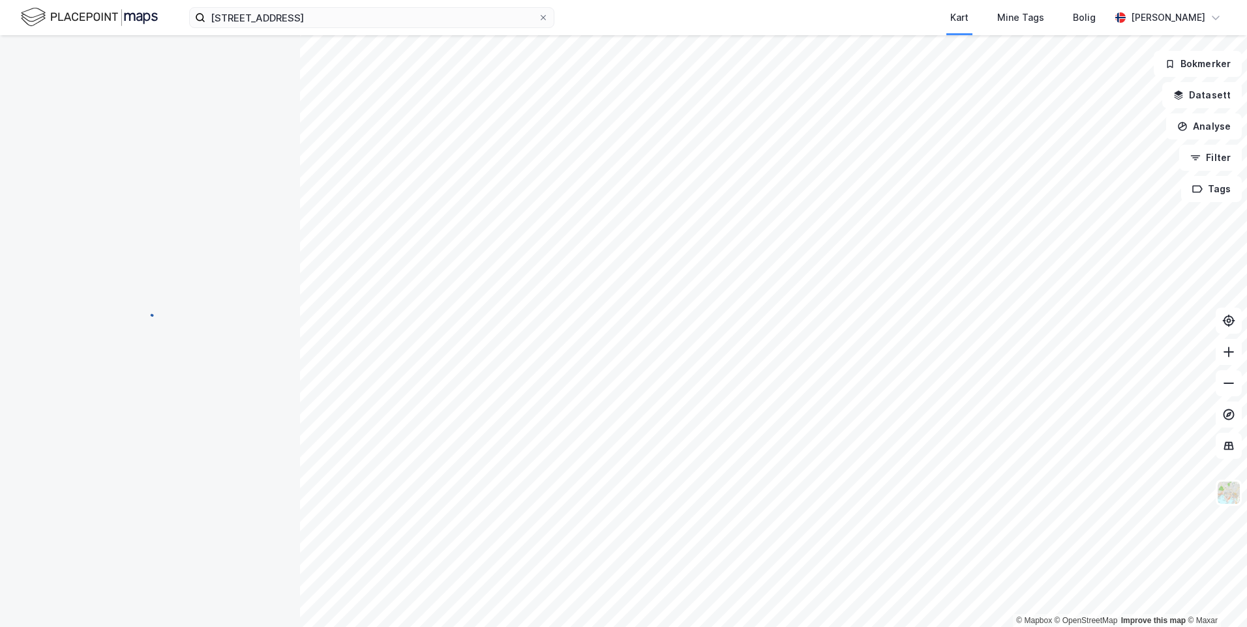
scroll to position [16, 0]
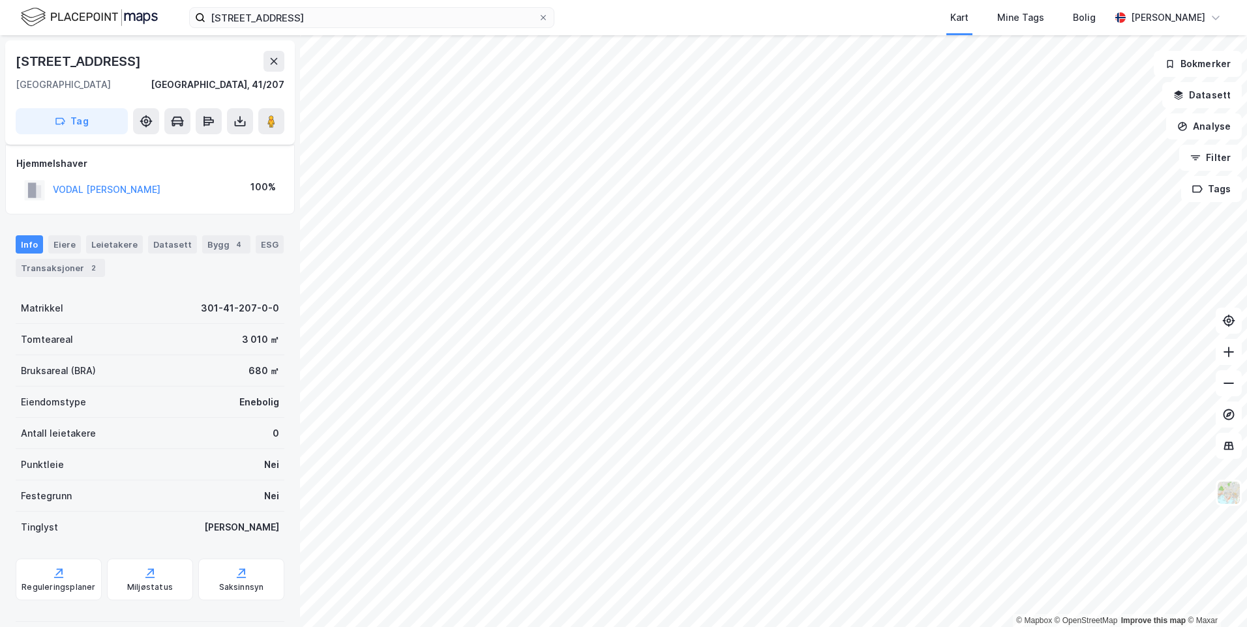
scroll to position [16, 0]
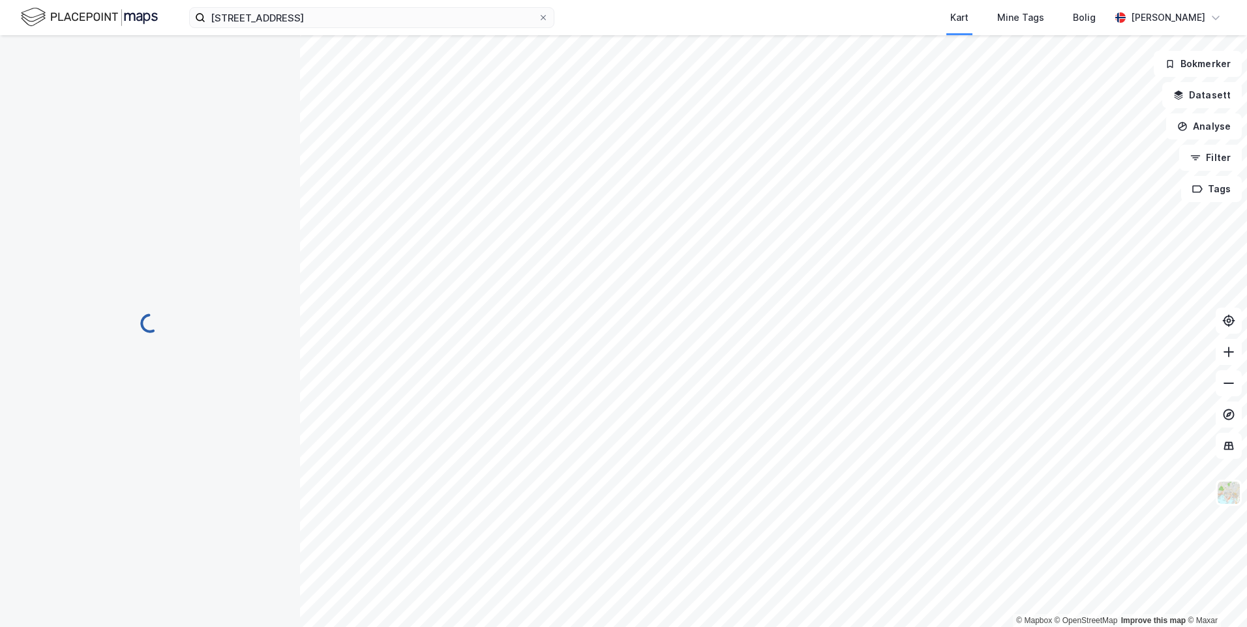
scroll to position [16, 0]
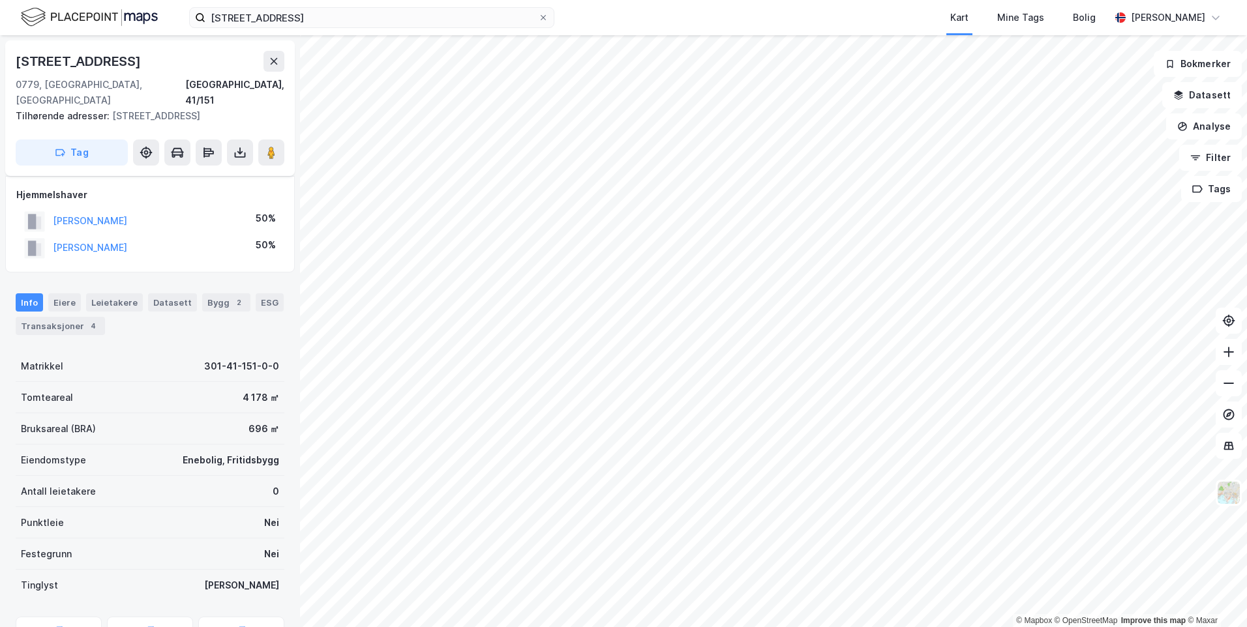
scroll to position [16, 0]
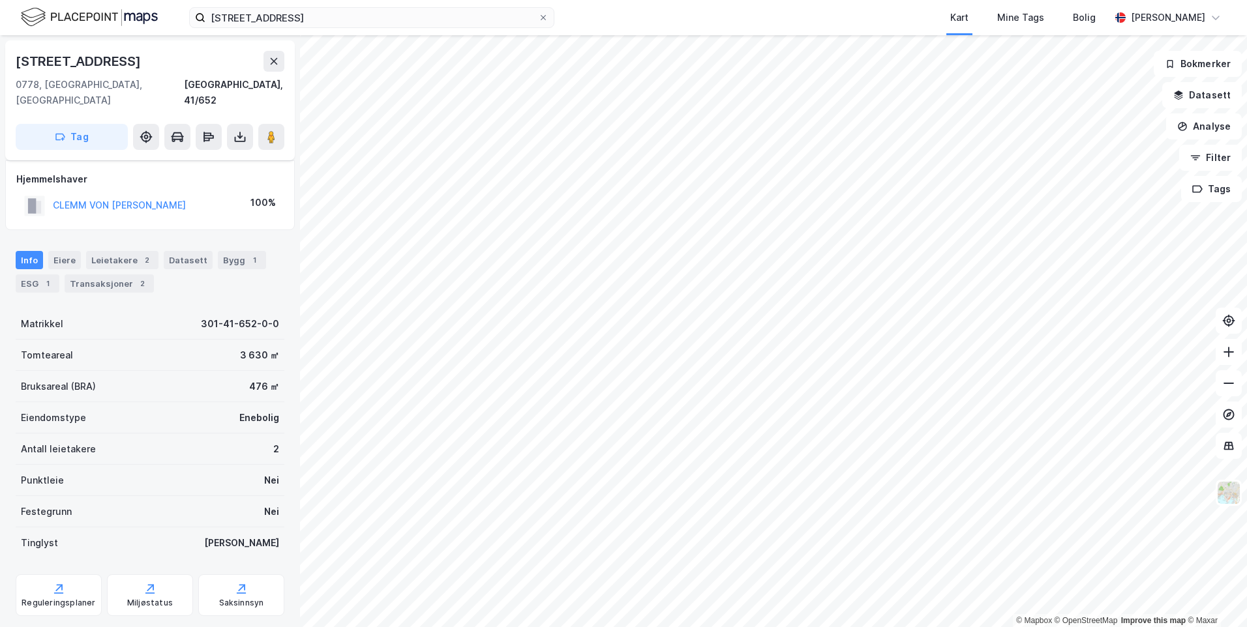
scroll to position [16, 0]
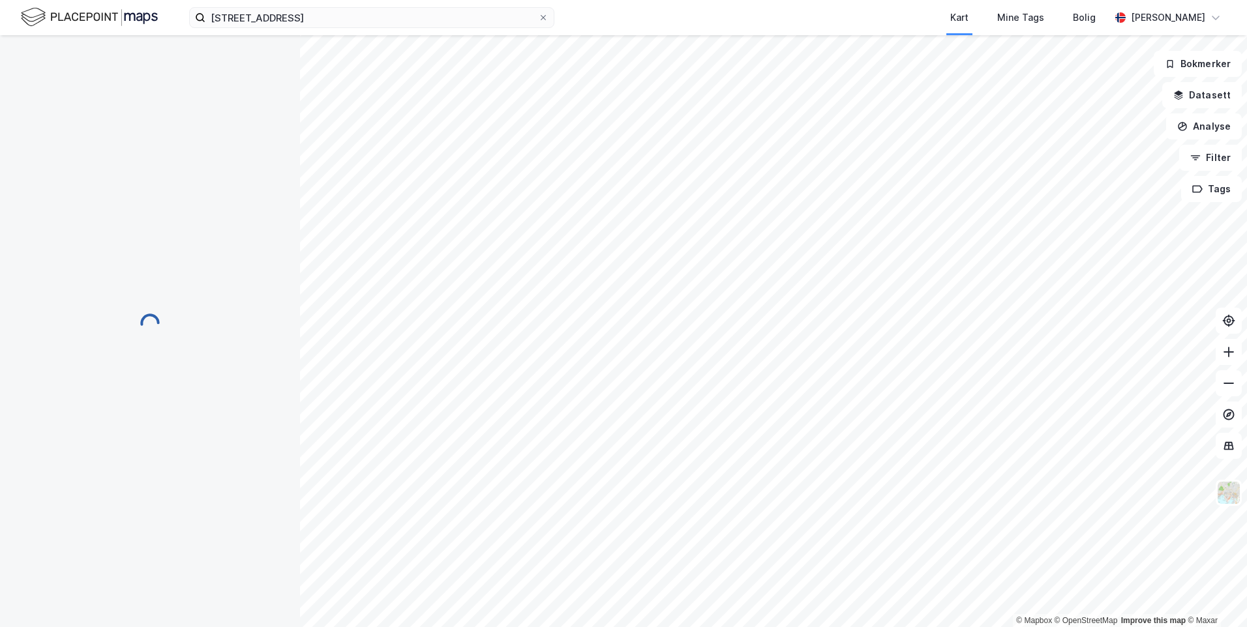
scroll to position [16, 0]
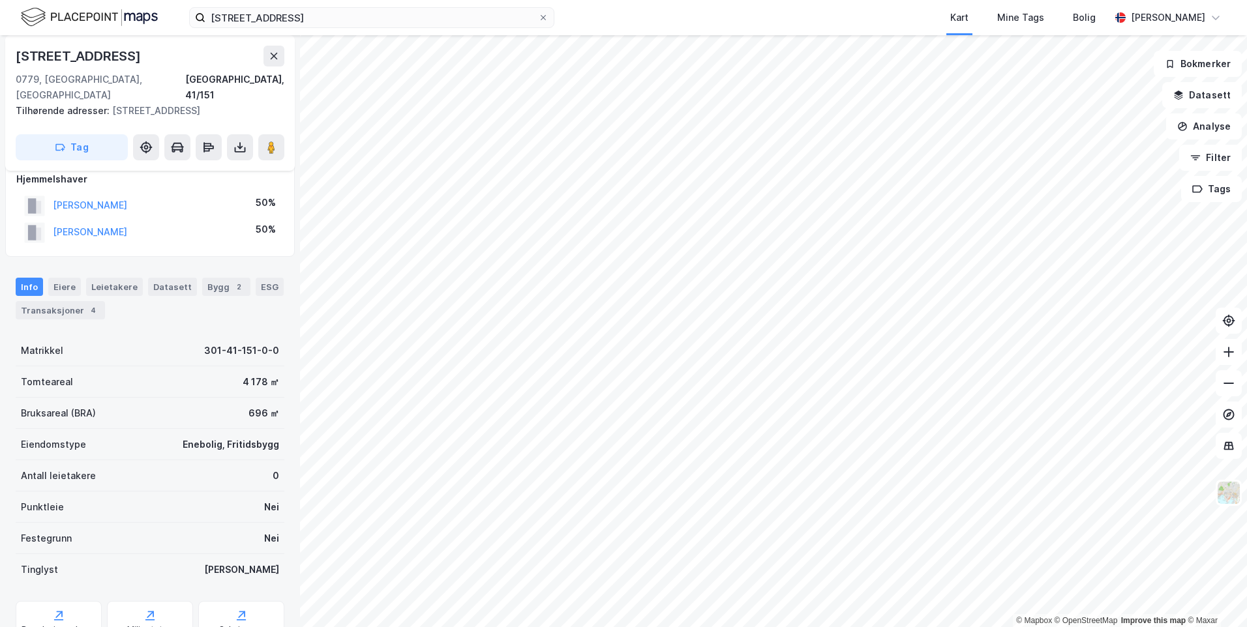
scroll to position [16, 0]
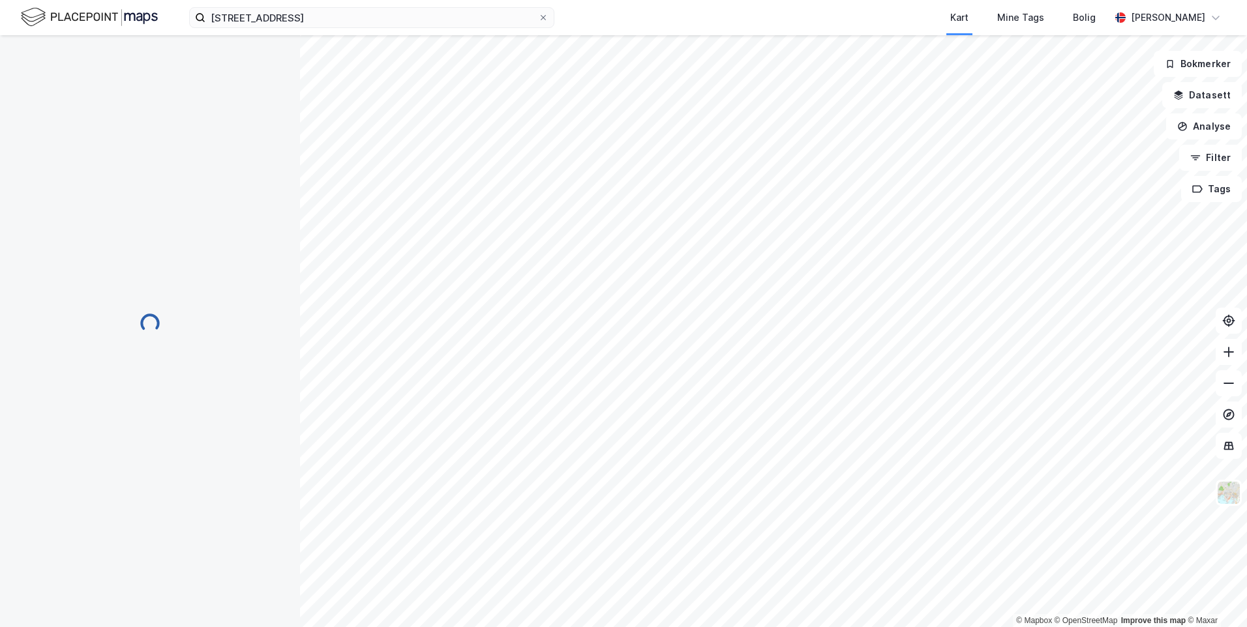
scroll to position [16, 0]
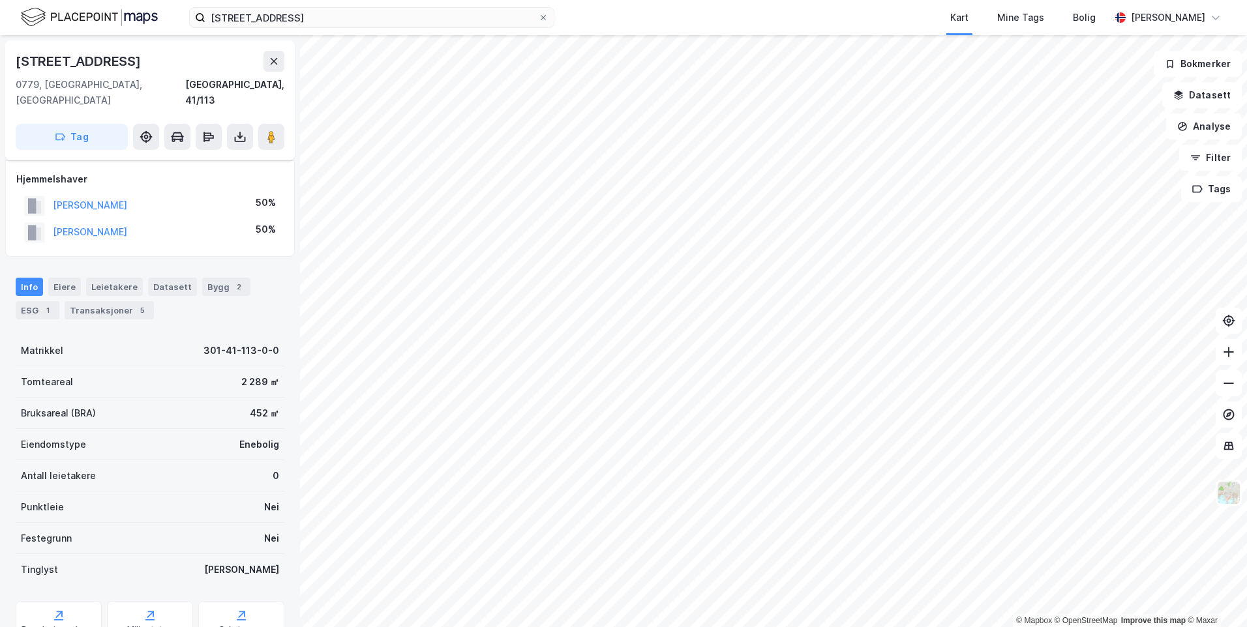
scroll to position [16, 0]
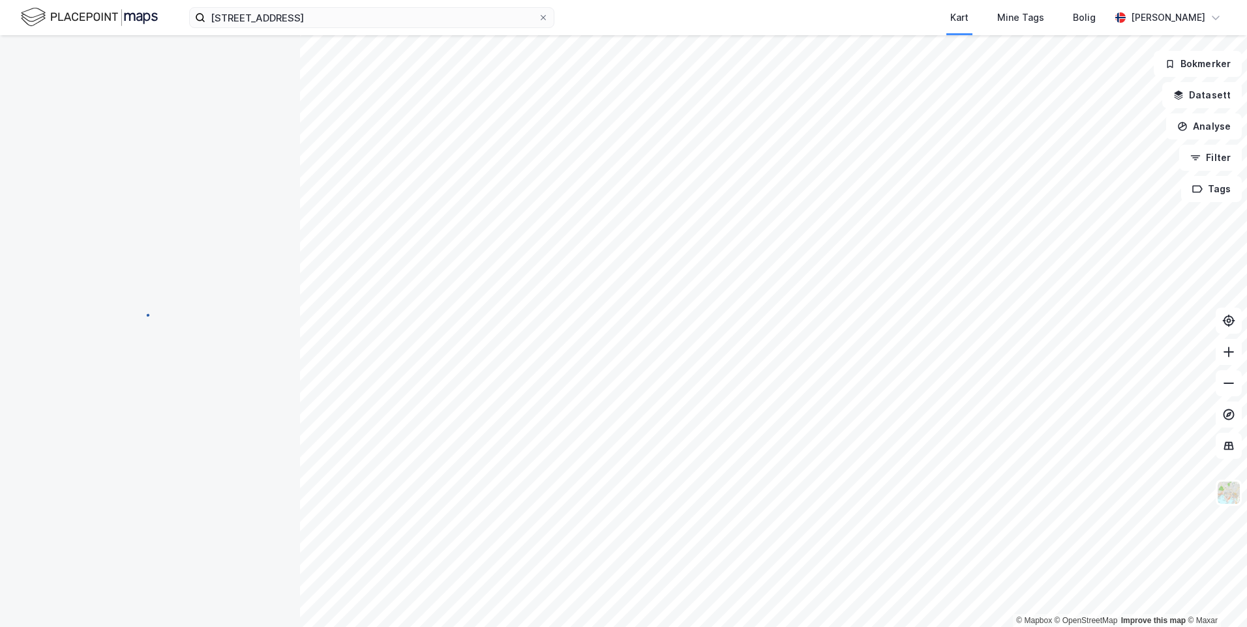
scroll to position [16, 0]
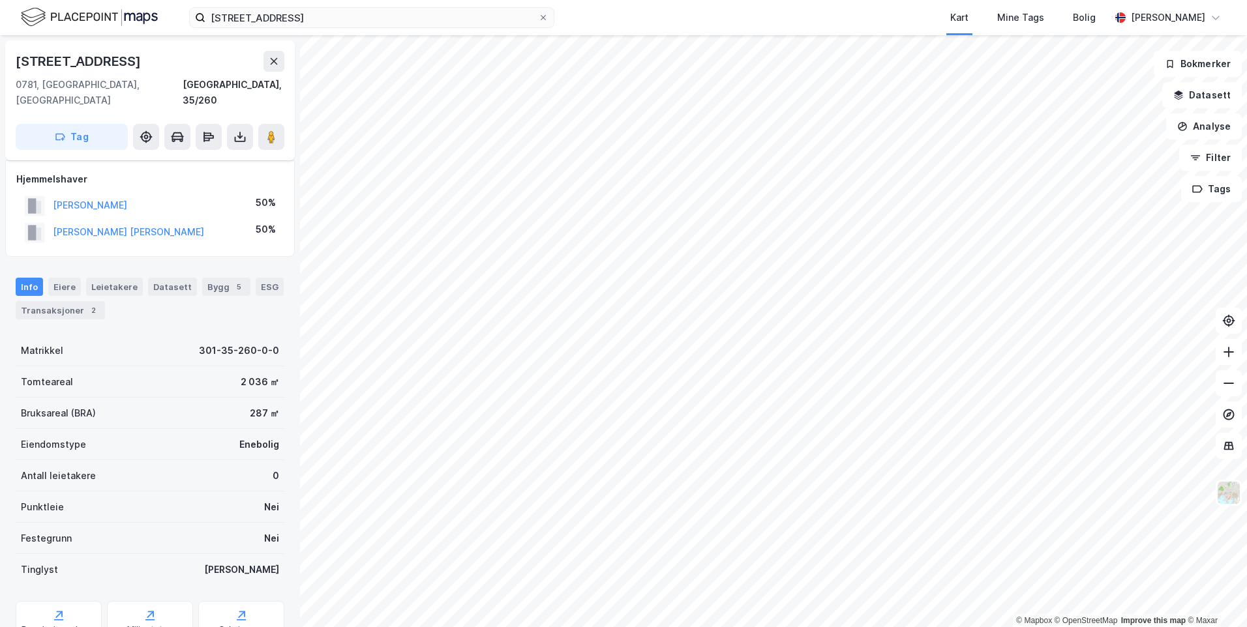
scroll to position [16, 0]
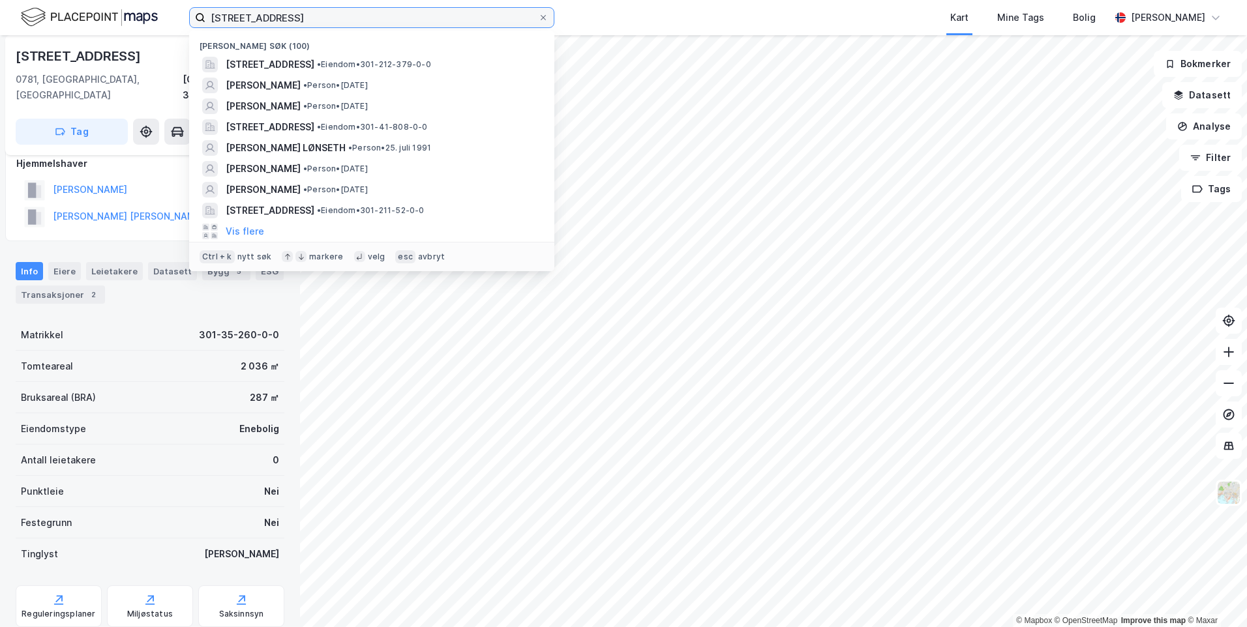
click at [243, 14] on input "[STREET_ADDRESS]" at bounding box center [371, 18] width 333 height 20
type input "karlsrud"
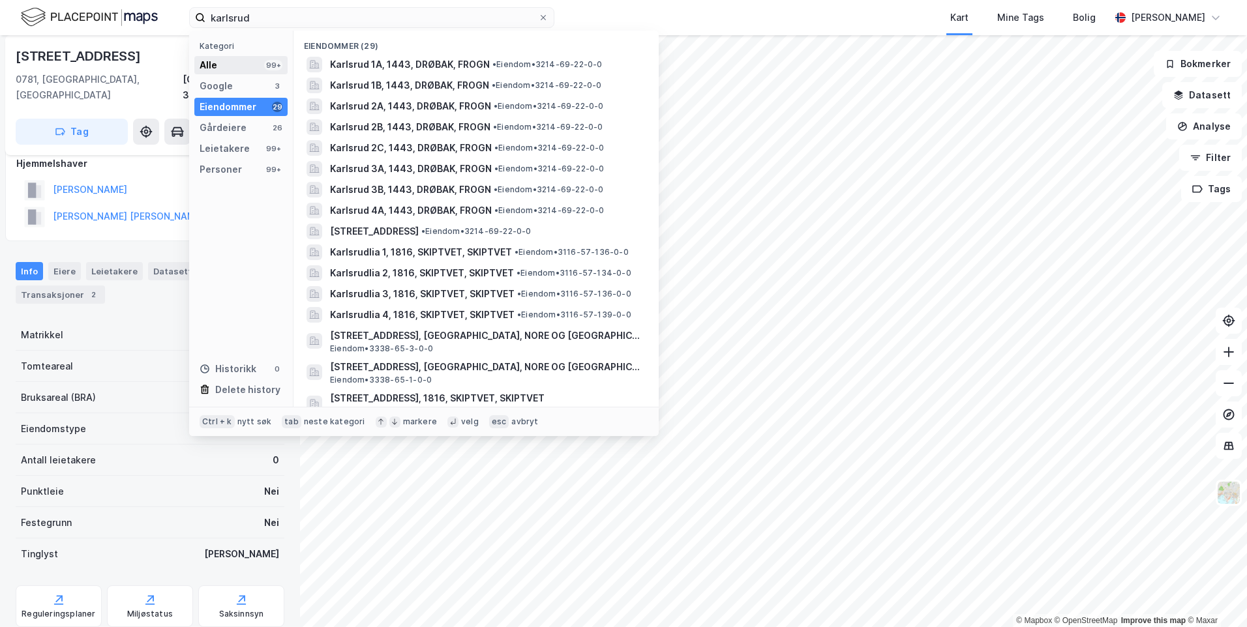
click at [253, 65] on div "Alle 99+" at bounding box center [240, 65] width 93 height 18
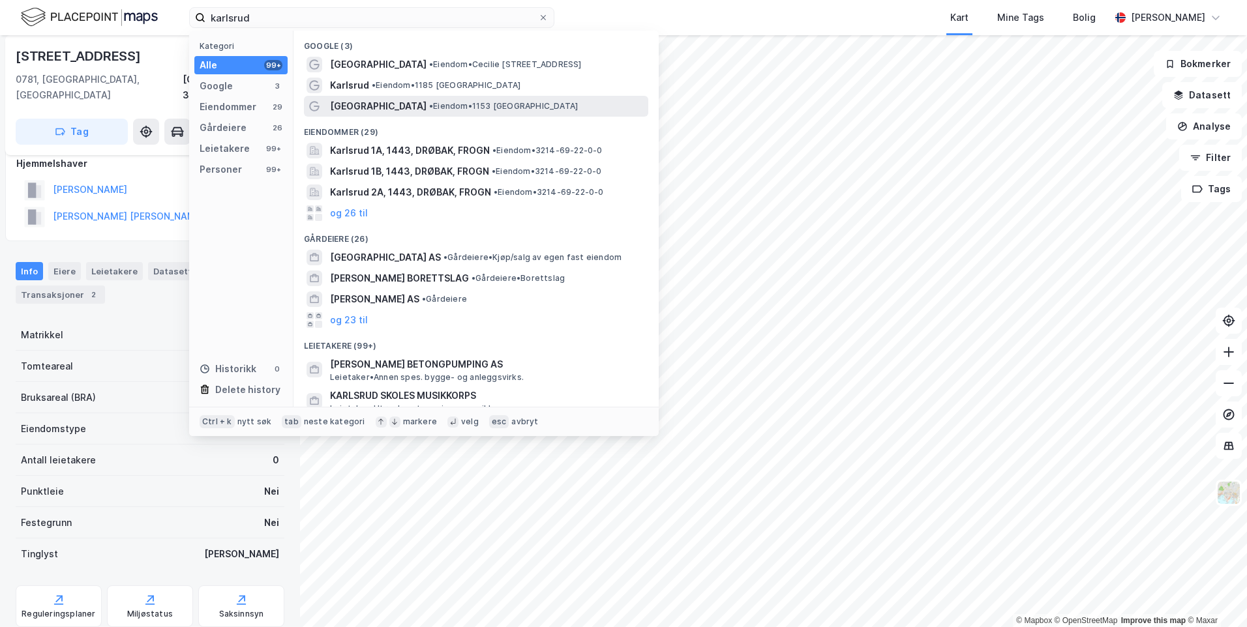
click at [339, 106] on span "[GEOGRAPHIC_DATA]" at bounding box center [378, 106] width 96 height 16
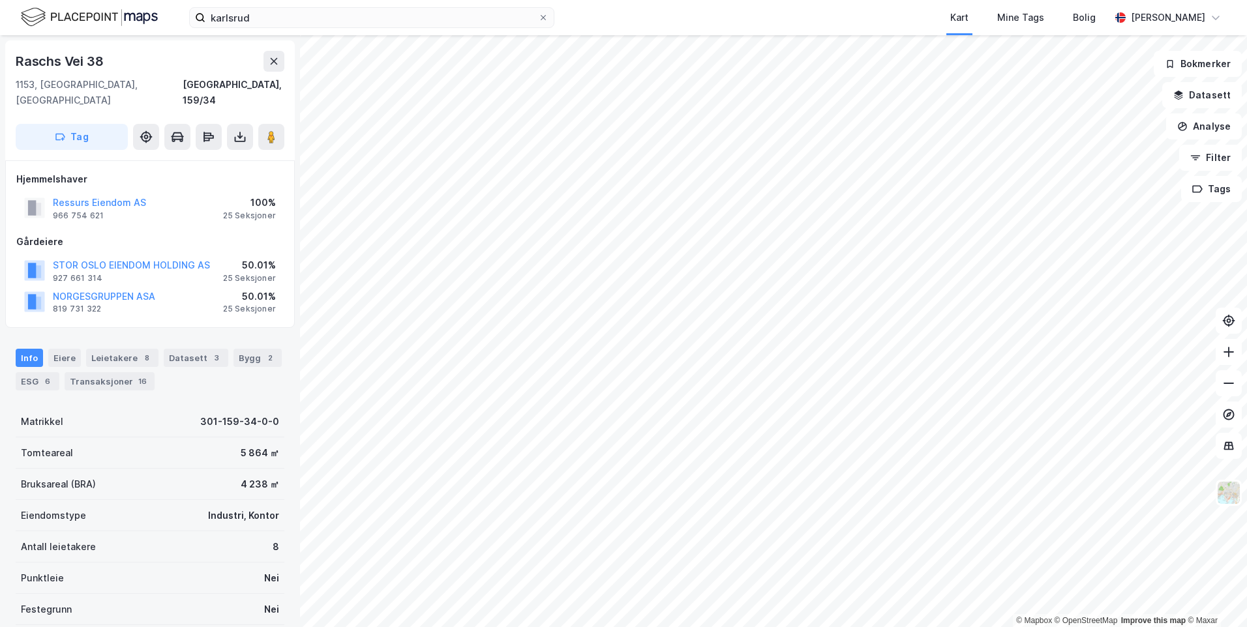
scroll to position [16, 0]
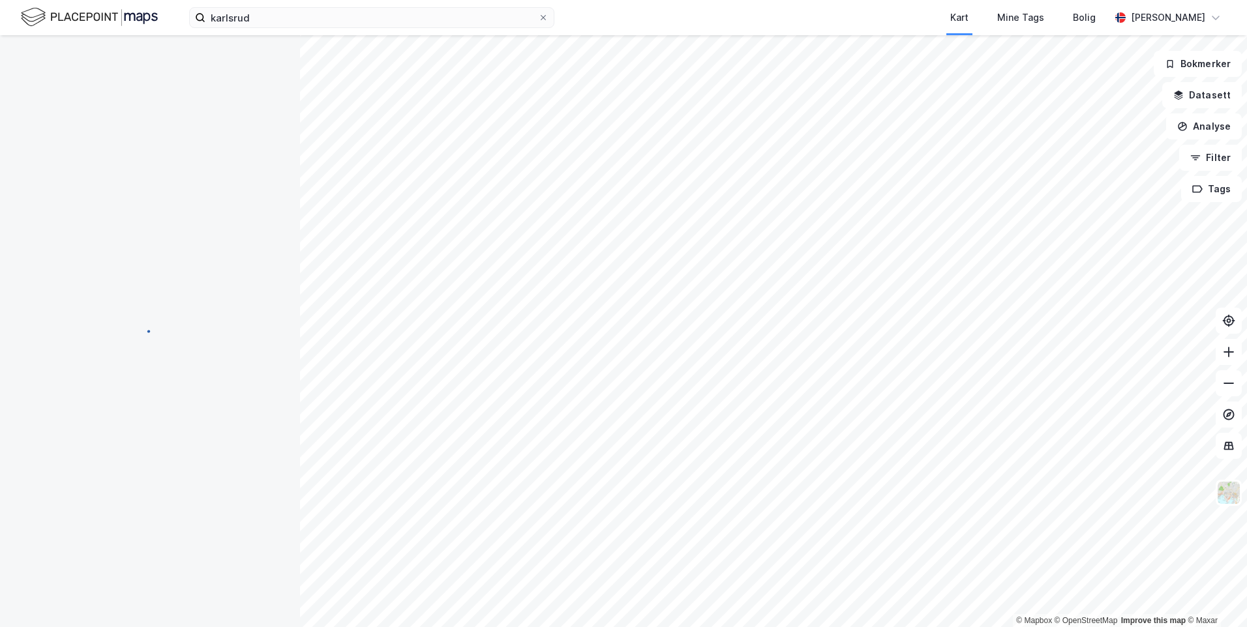
scroll to position [16, 0]
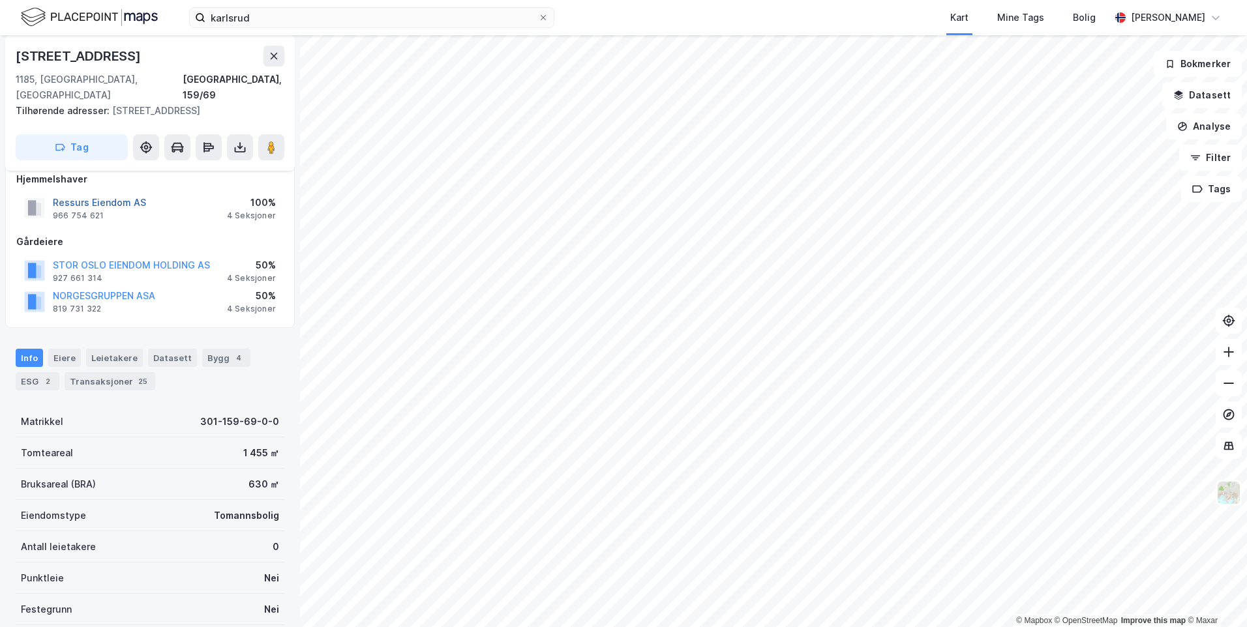
click at [0, 0] on button "Ressurs Eiendom AS" at bounding box center [0, 0] width 0 height 0
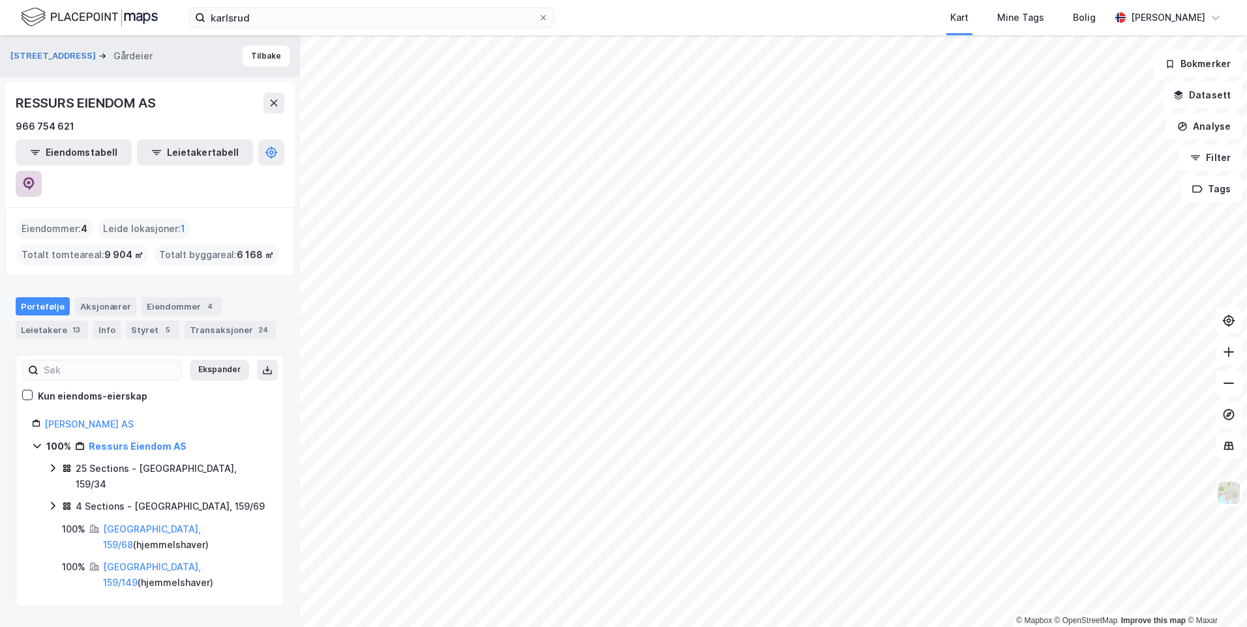
click at [42, 171] on button at bounding box center [29, 184] width 26 height 26
